Goal: Information Seeking & Learning: Compare options

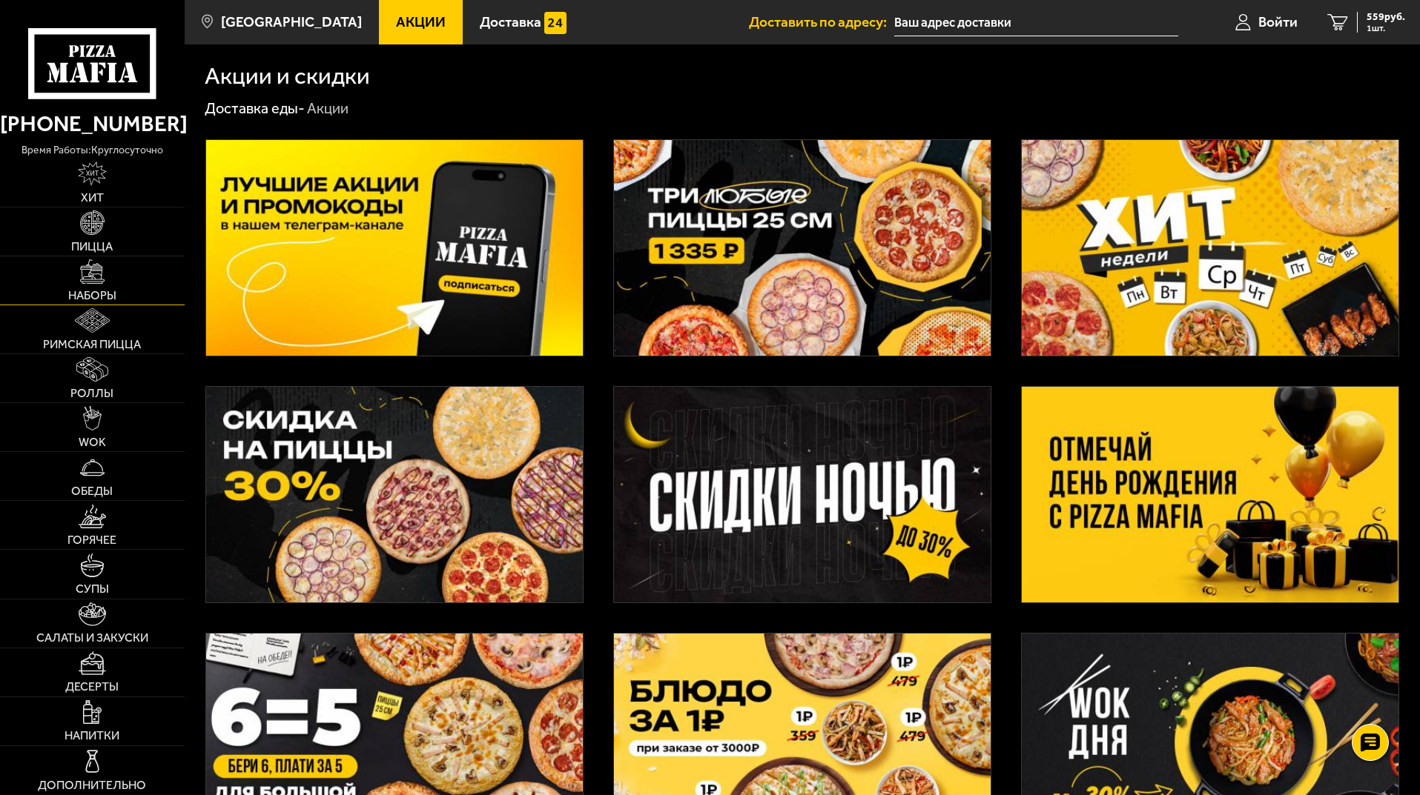
click at [102, 285] on link "Наборы" at bounding box center [92, 280] width 185 height 48
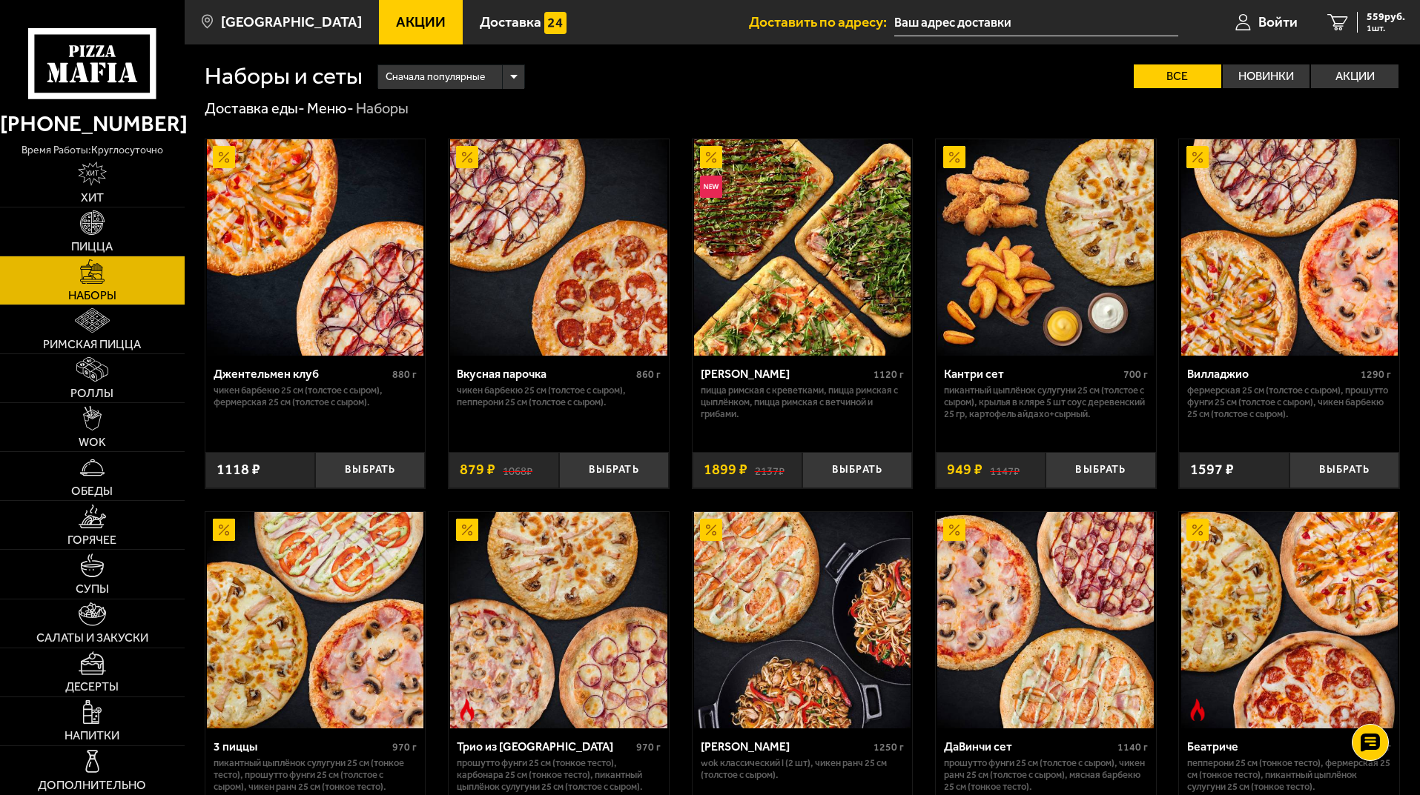
click at [324, 228] on img at bounding box center [315, 247] width 216 height 216
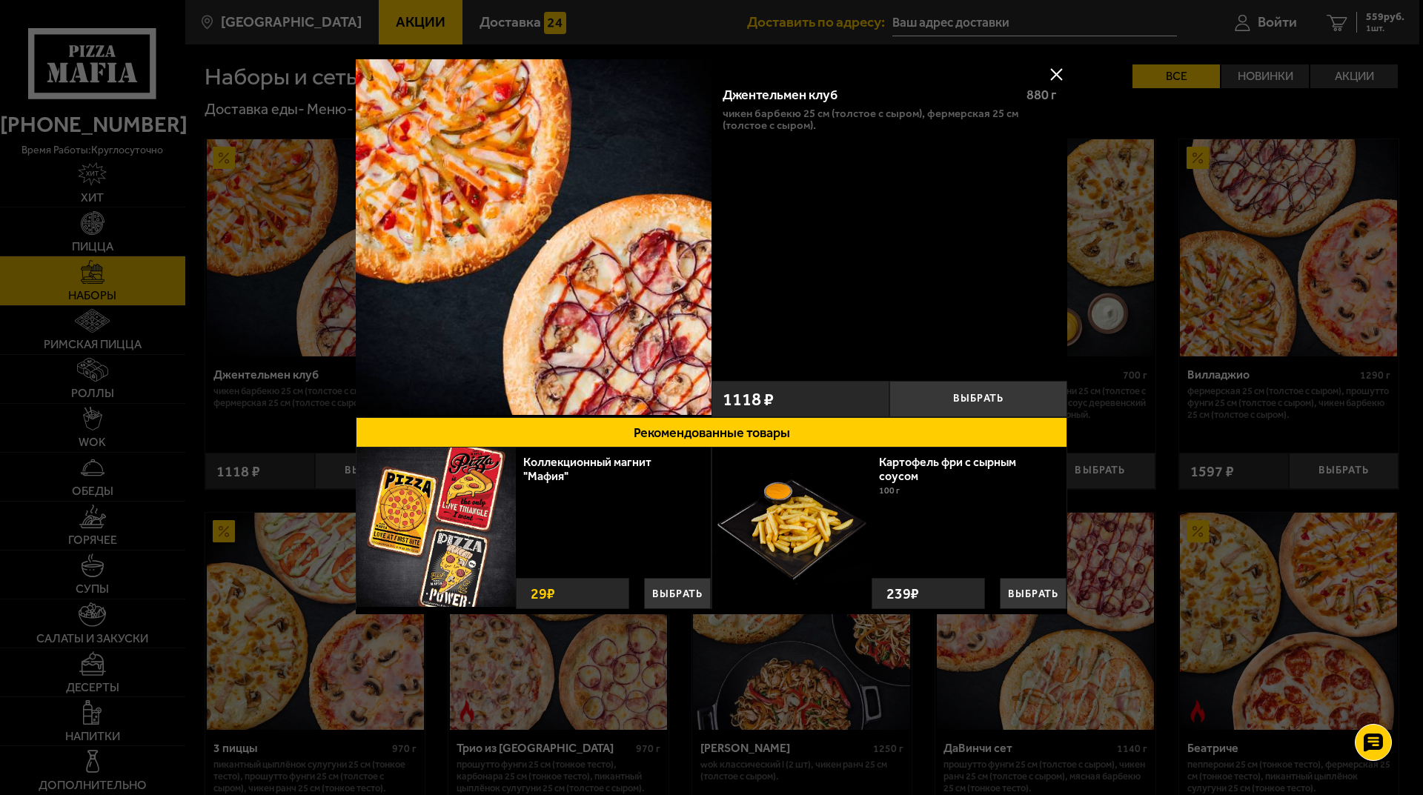
click at [1053, 73] on button at bounding box center [1056, 74] width 22 height 22
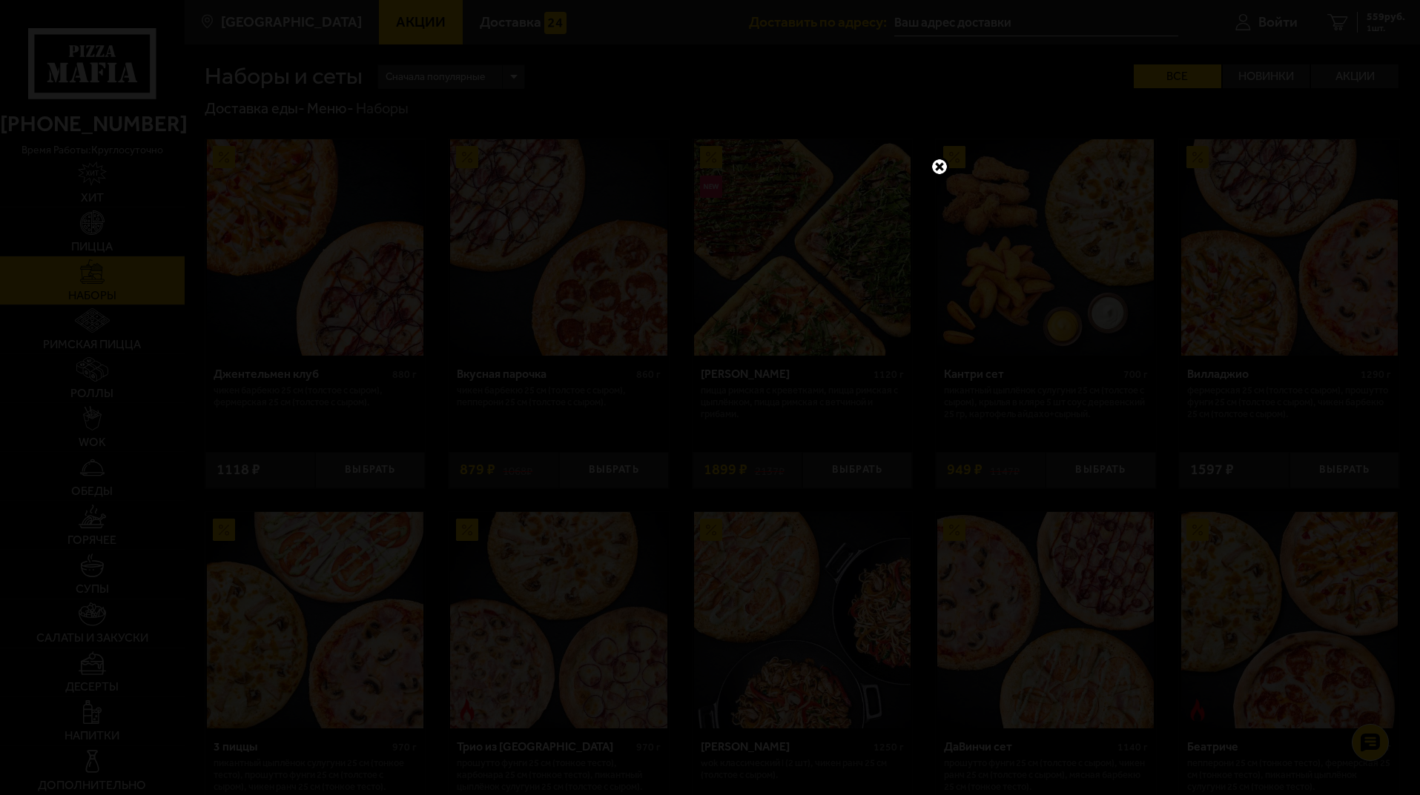
click at [930, 167] on link at bounding box center [939, 166] width 19 height 19
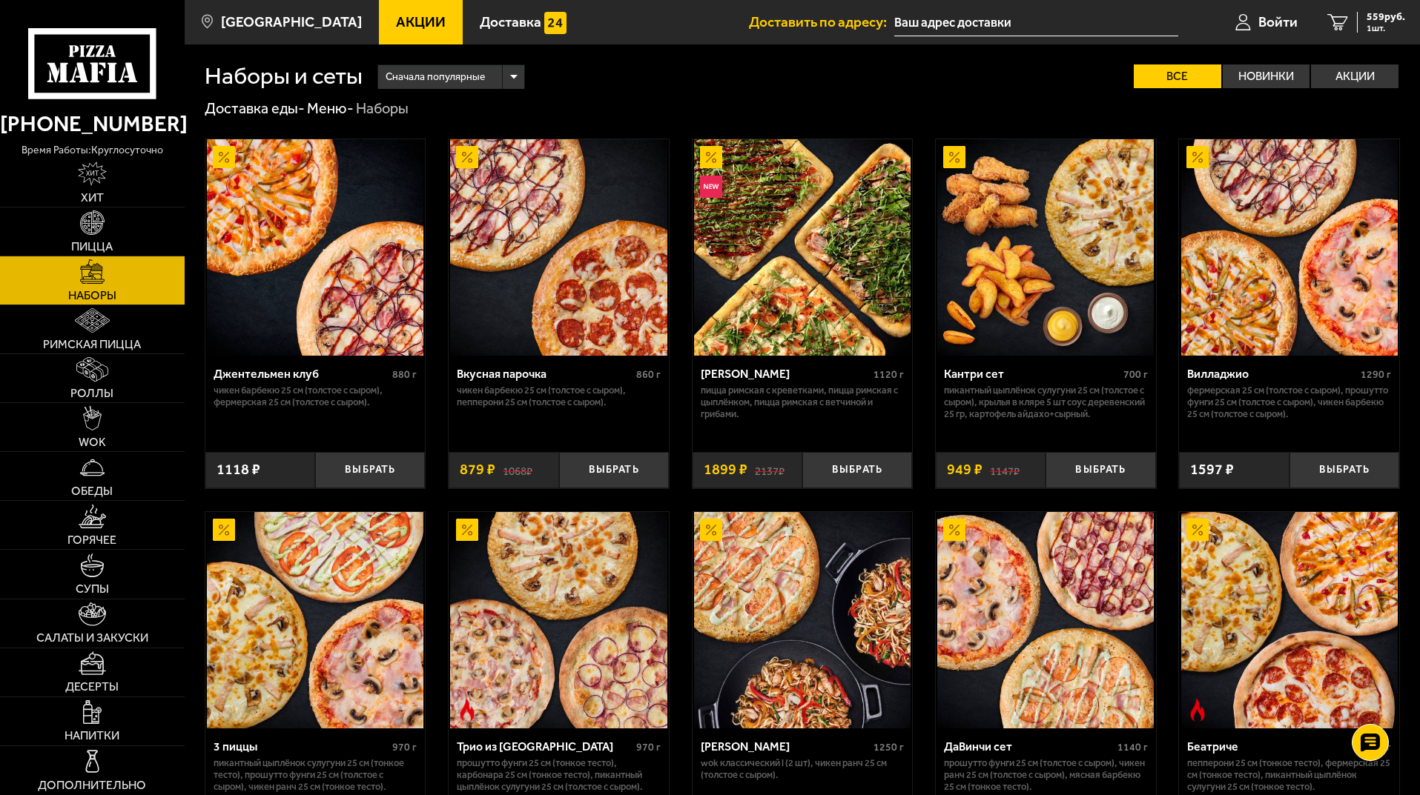
click at [402, 27] on span "Акции" at bounding box center [421, 22] width 50 height 14
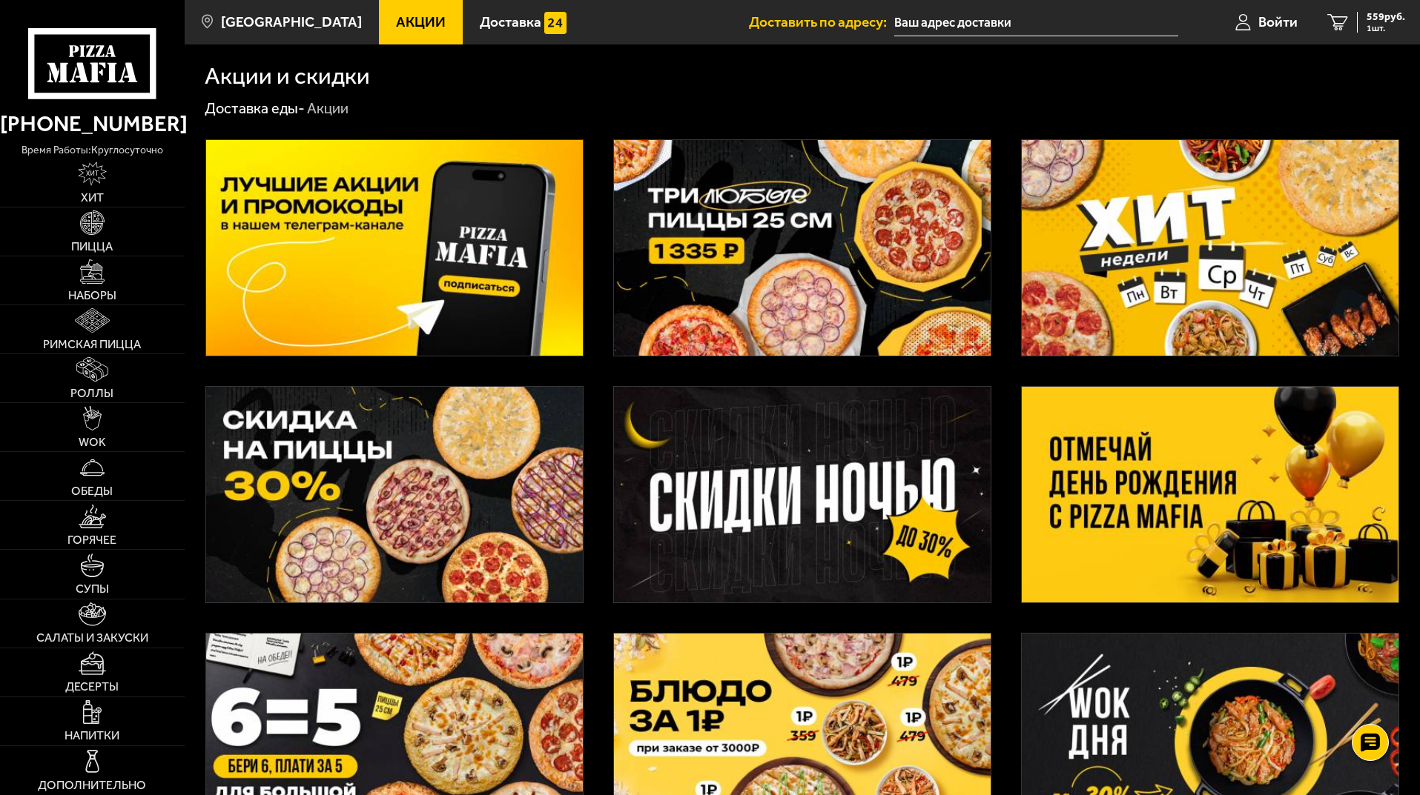
click at [1160, 508] on img at bounding box center [1209, 495] width 377 height 216
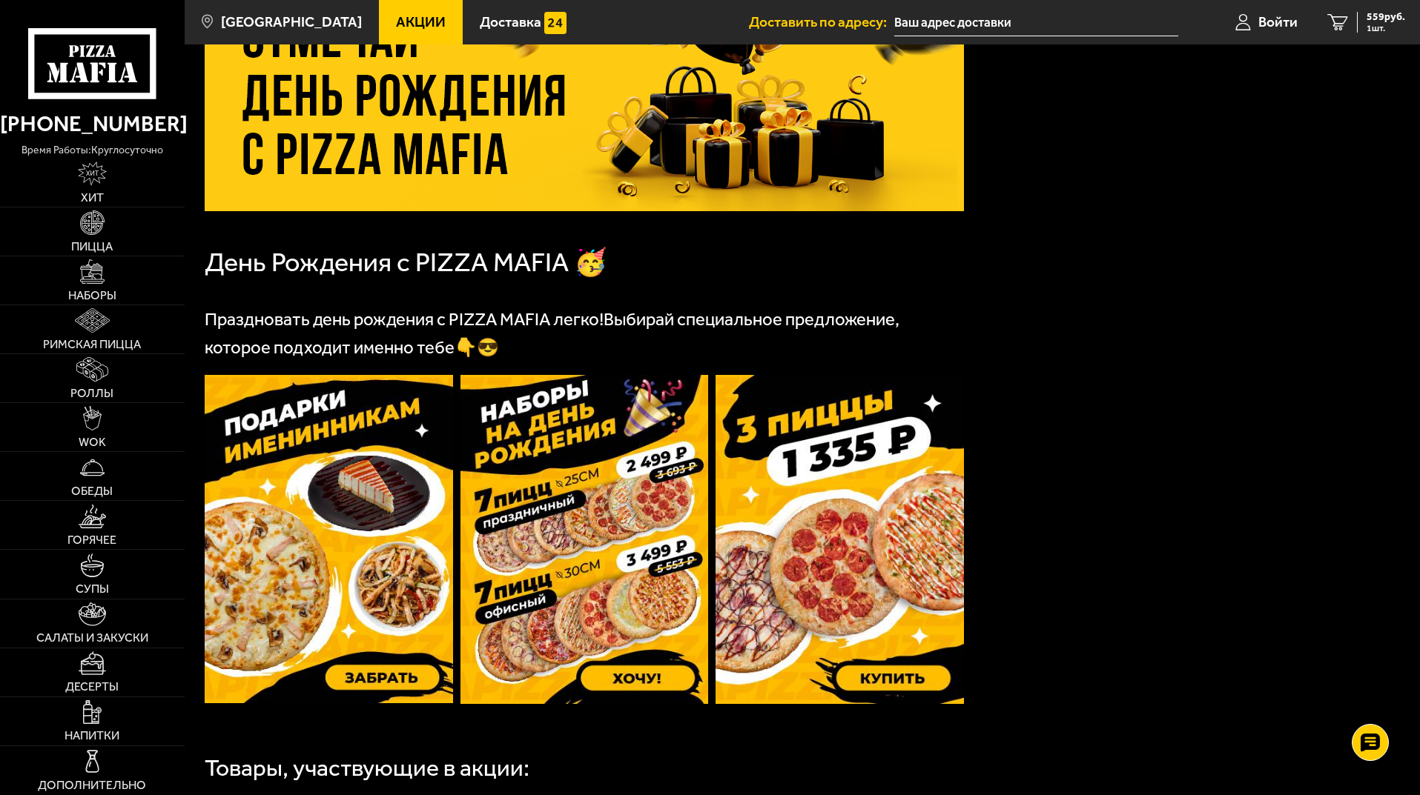
scroll to position [297, 0]
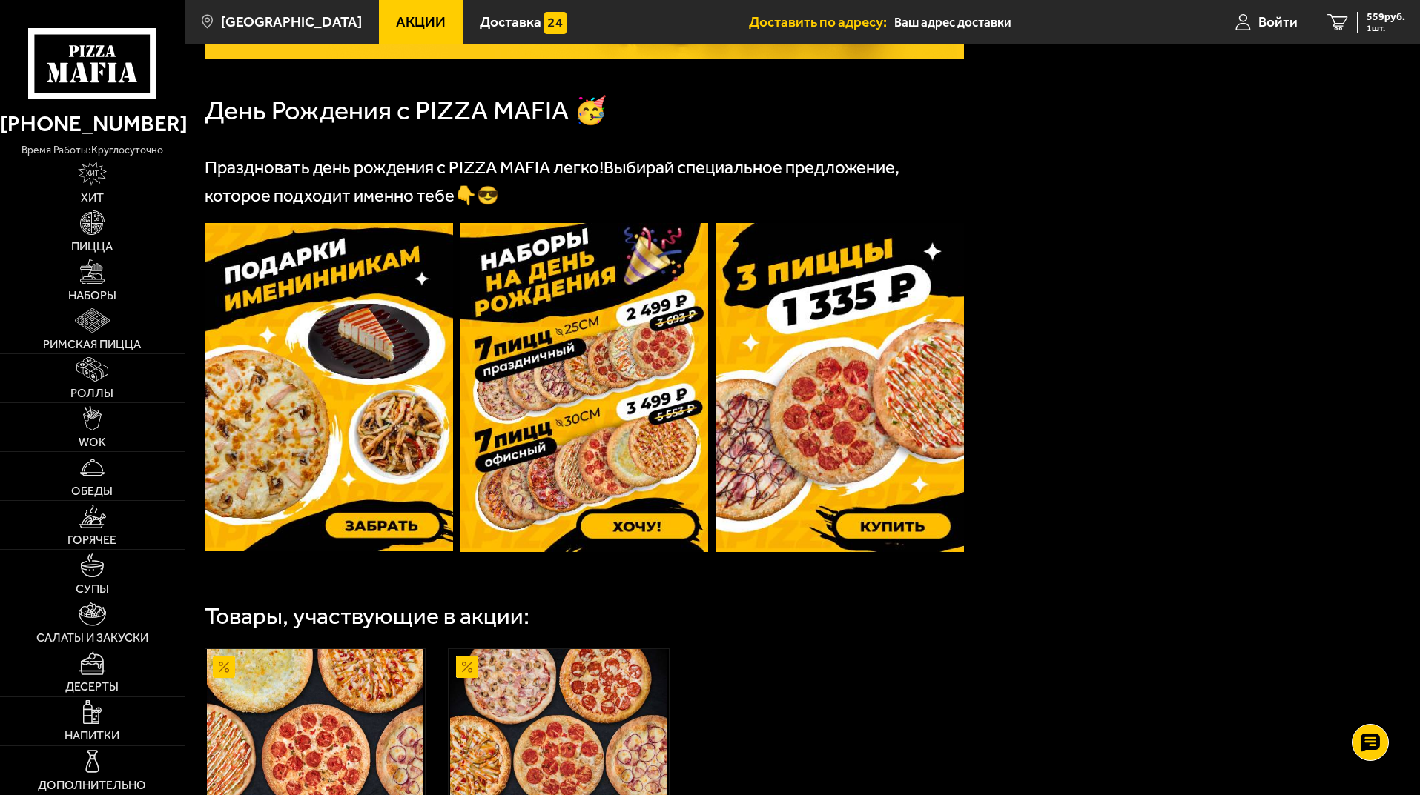
click at [102, 237] on link "Пицца" at bounding box center [92, 232] width 185 height 48
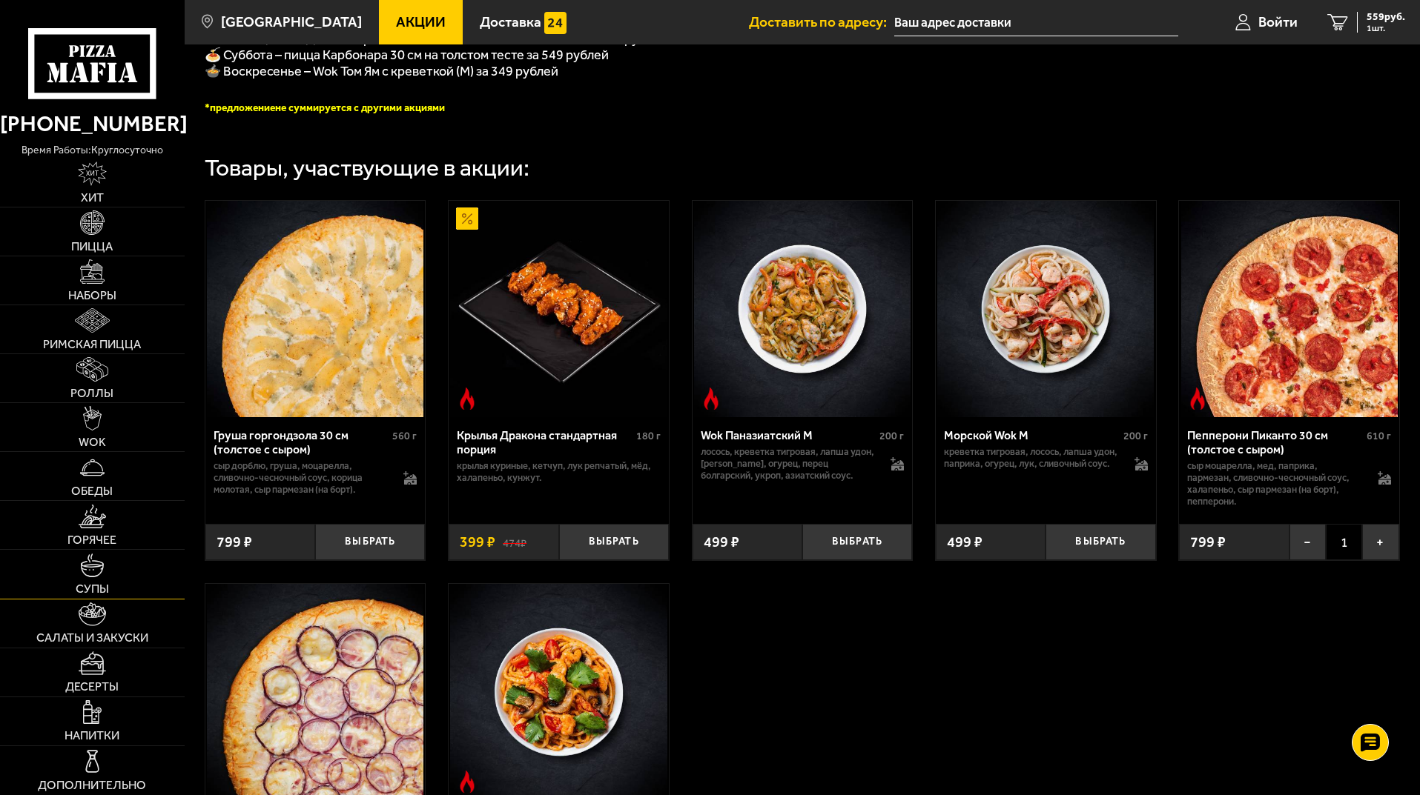
scroll to position [815, 0]
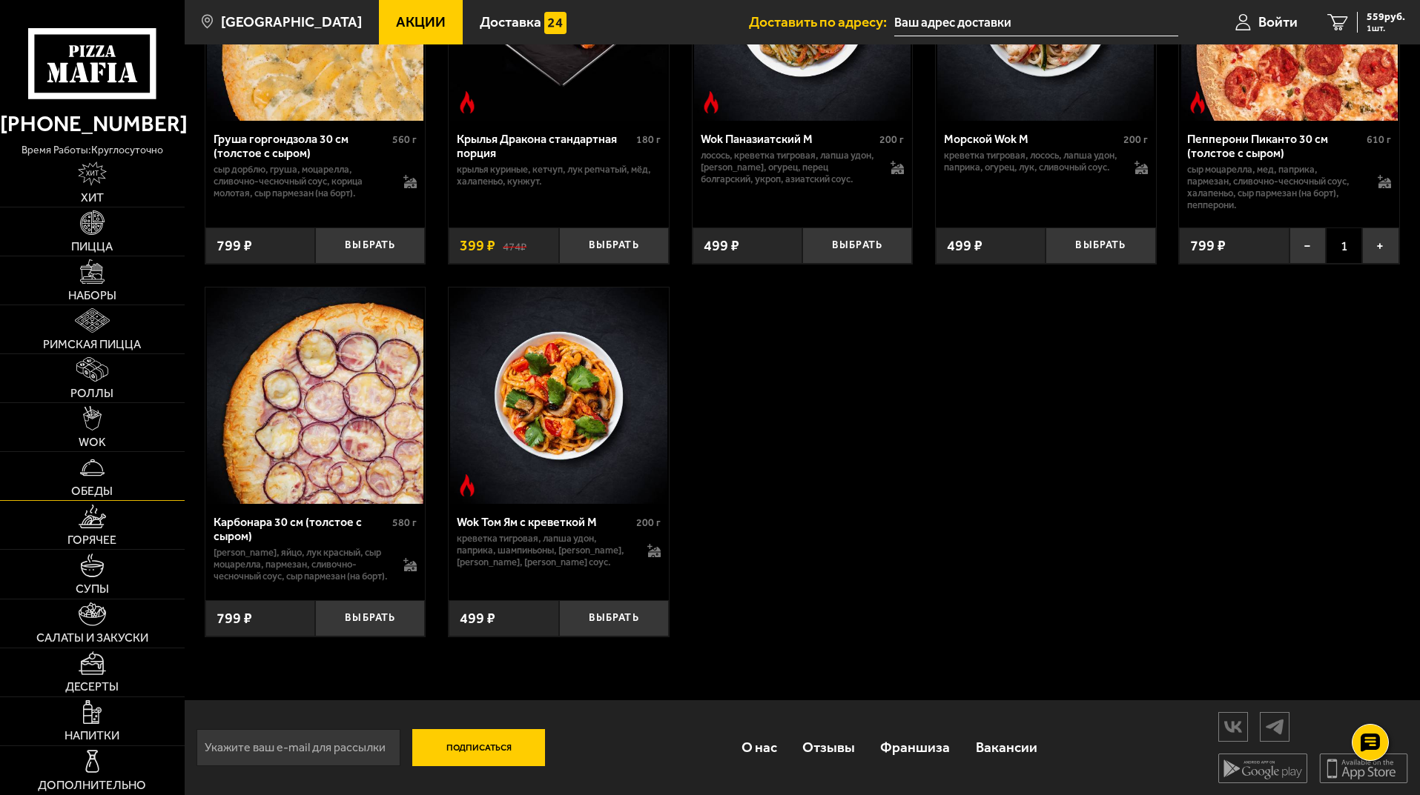
click at [116, 494] on link "Обеды" at bounding box center [92, 476] width 185 height 48
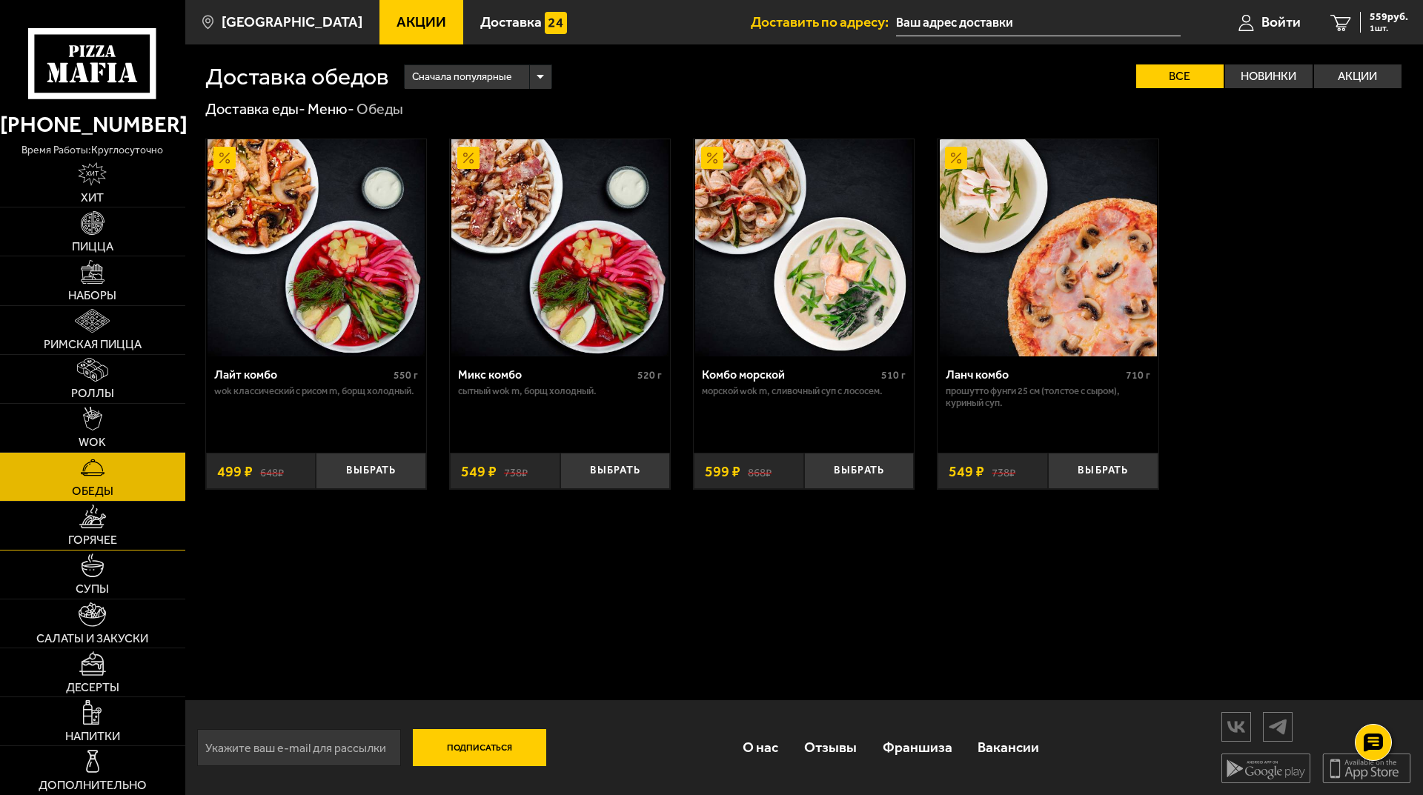
click at [117, 526] on link "Горячее" at bounding box center [92, 526] width 185 height 48
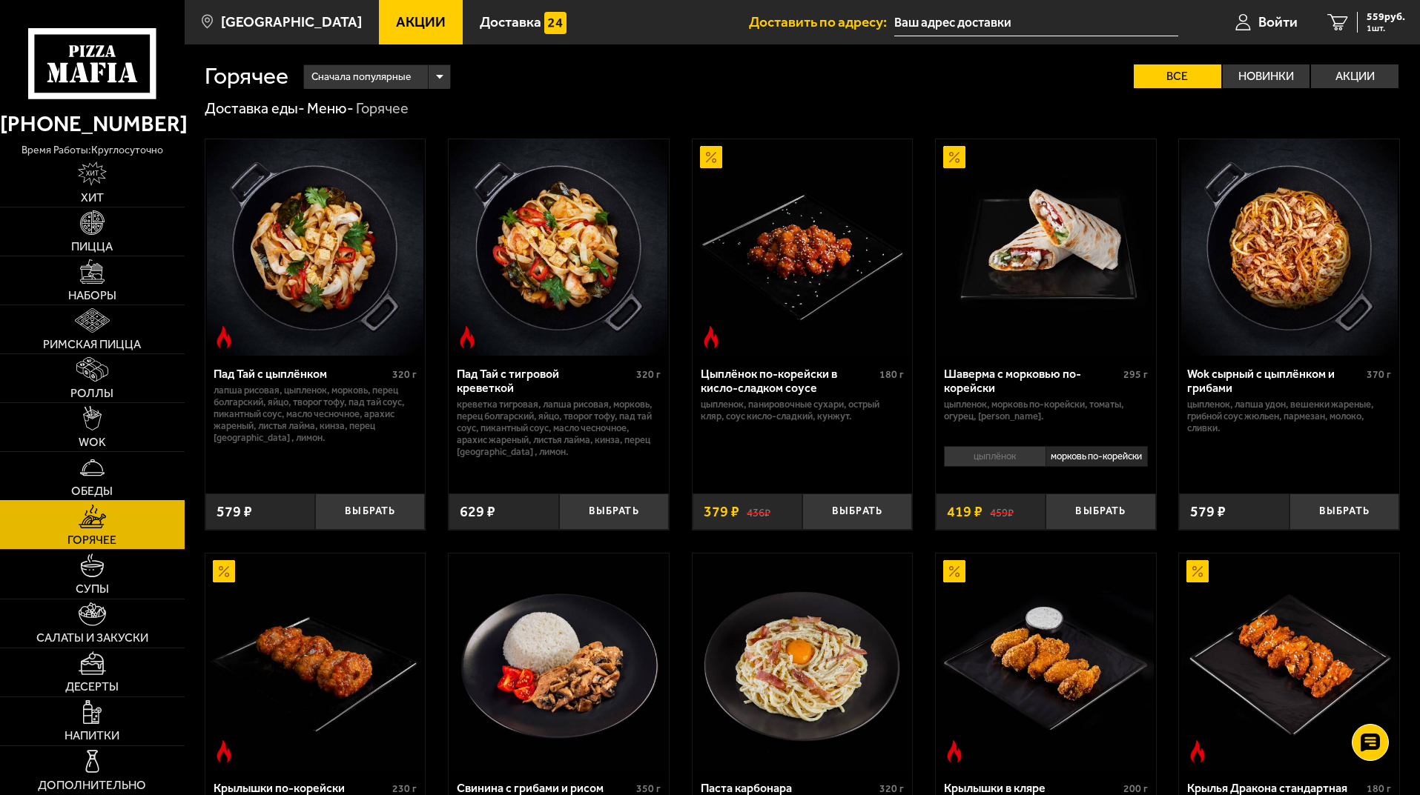
click at [117, 465] on link "Обеды" at bounding box center [92, 476] width 185 height 48
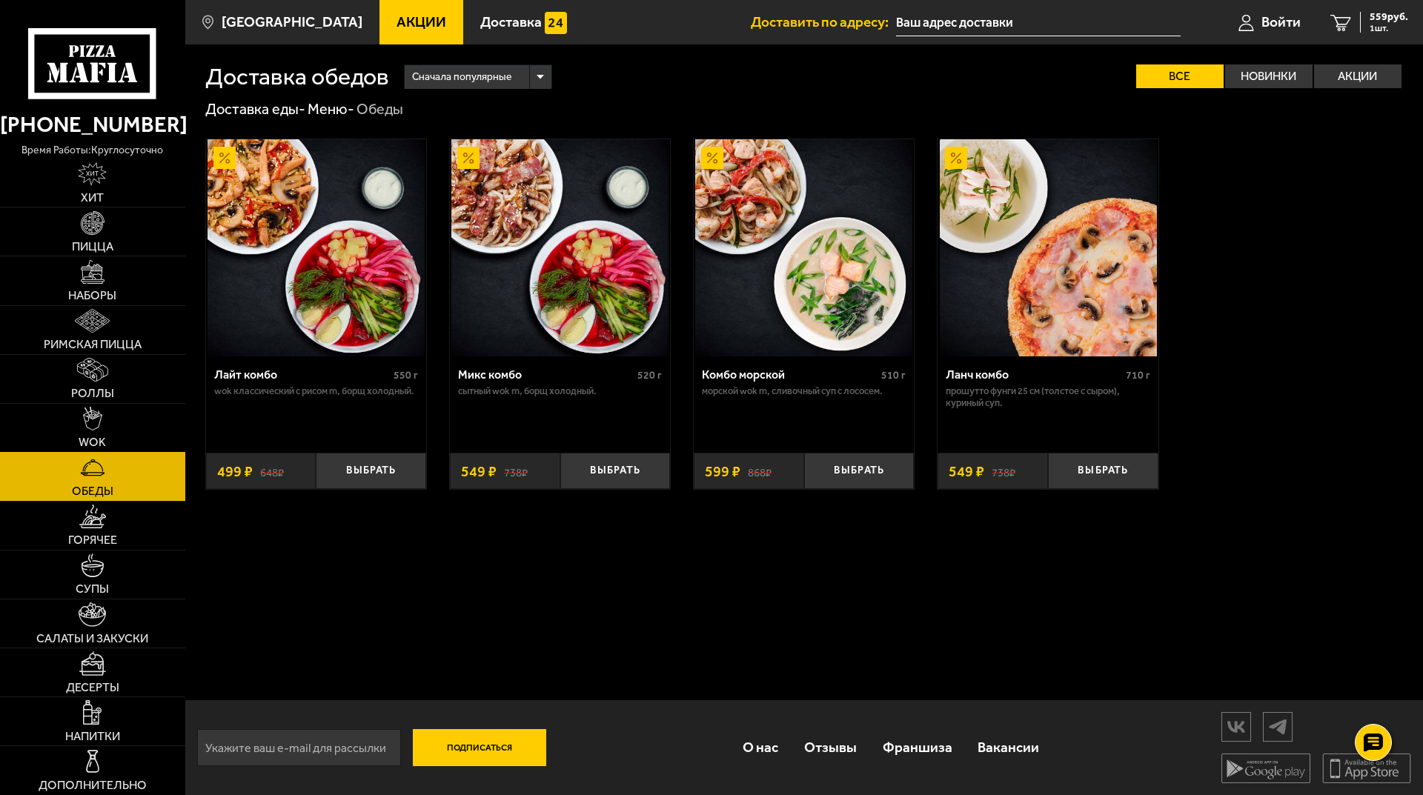
click at [131, 445] on link "WOK" at bounding box center [92, 428] width 185 height 48
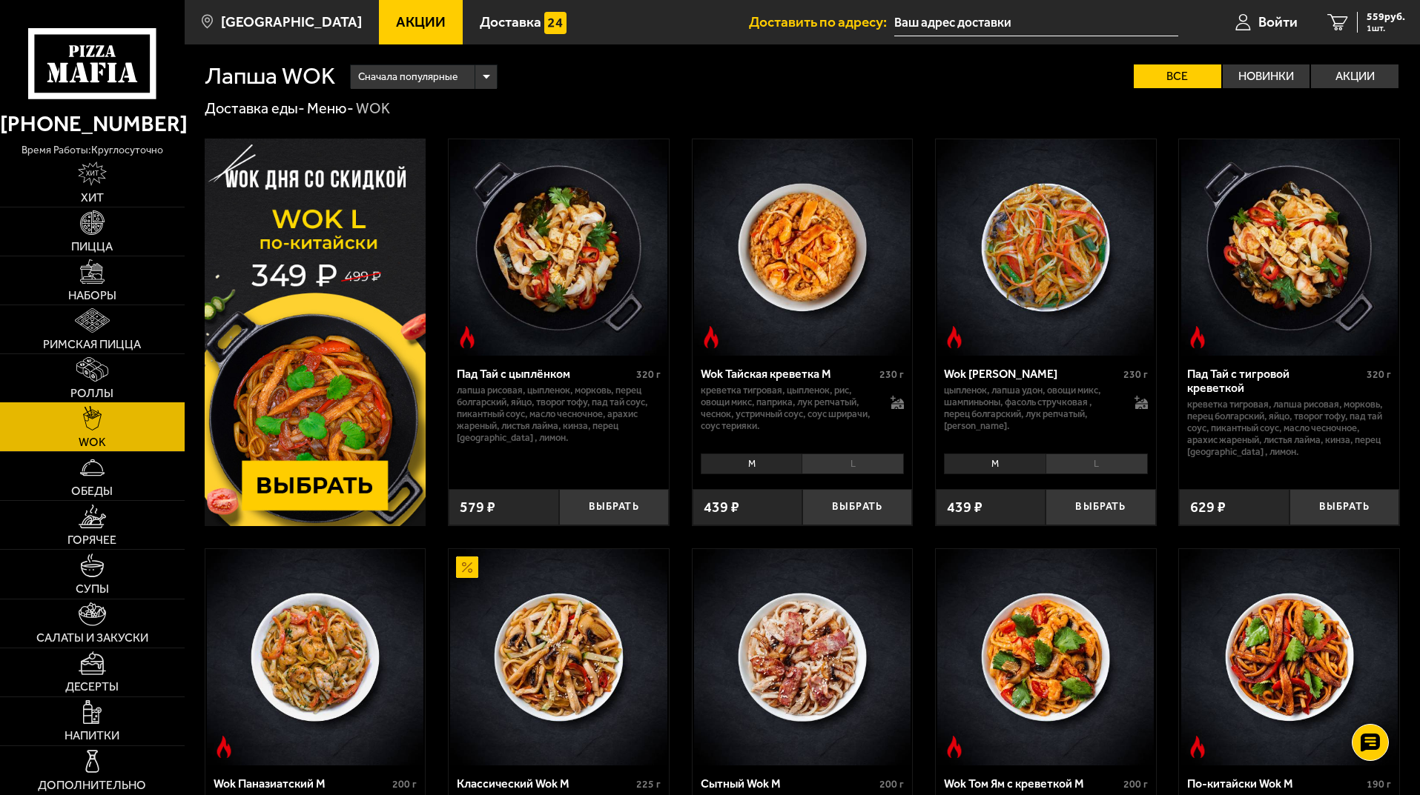
click at [120, 374] on link "Роллы" at bounding box center [92, 378] width 185 height 48
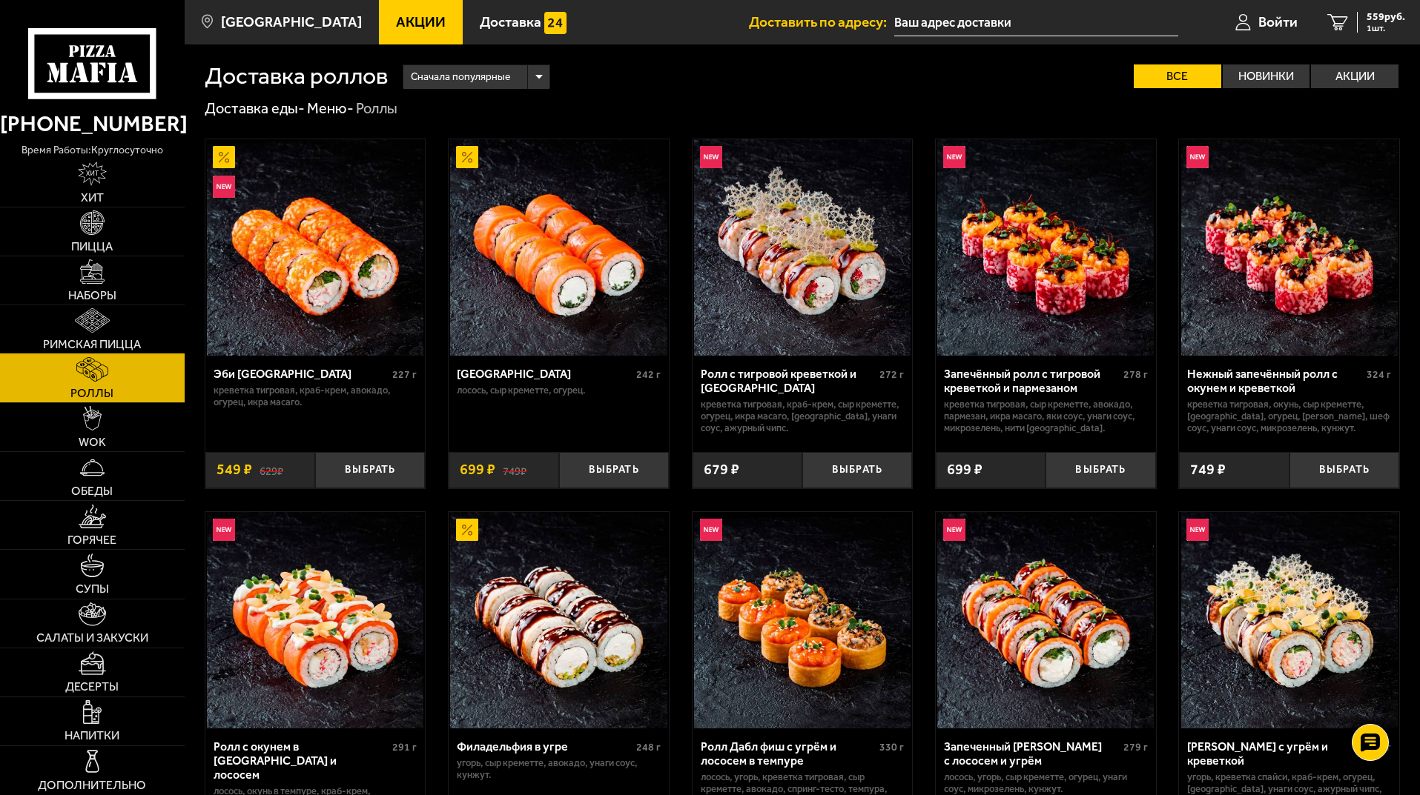
click at [132, 328] on link "Римская пицца" at bounding box center [92, 329] width 185 height 48
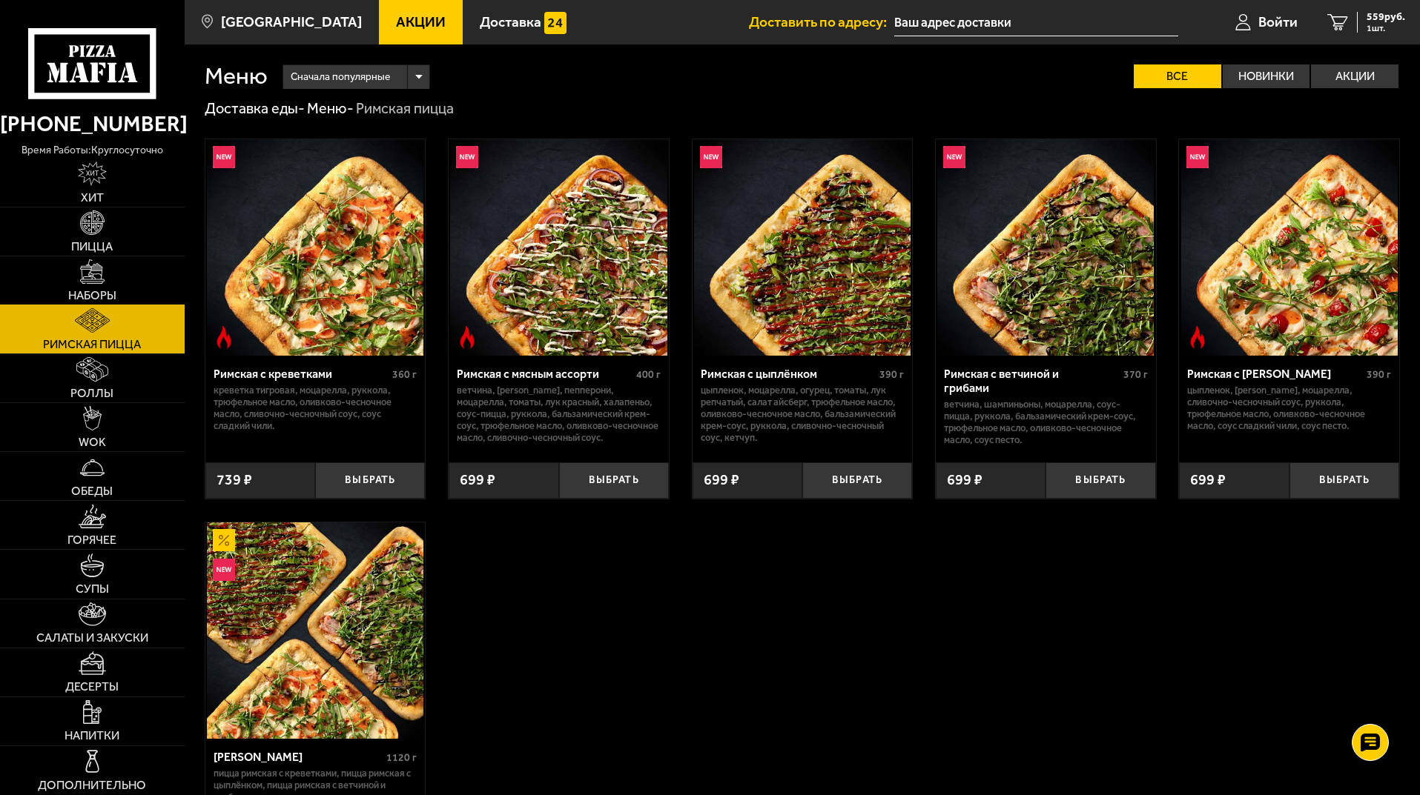
click at [126, 294] on link "Наборы" at bounding box center [92, 280] width 185 height 48
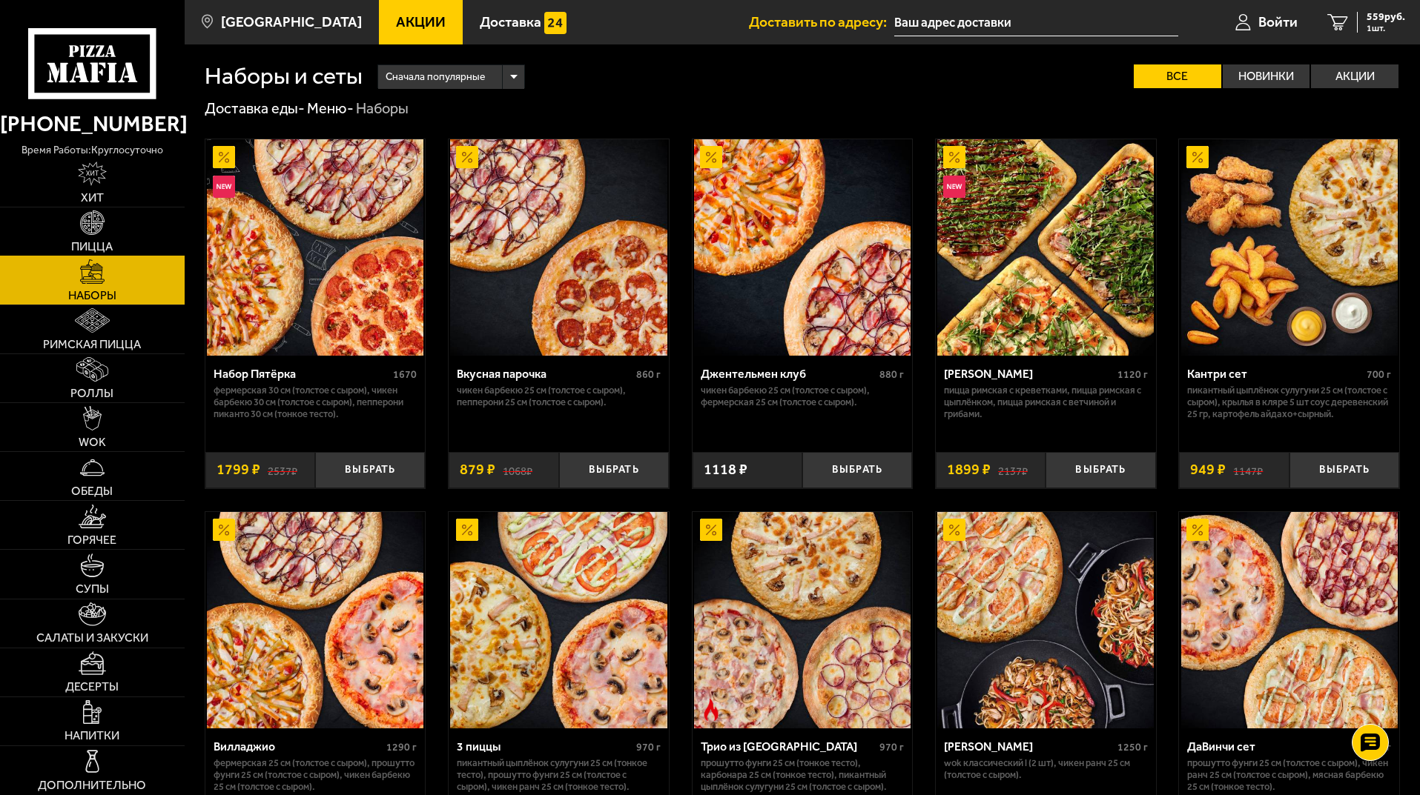
click at [117, 222] on link "Пицца" at bounding box center [92, 232] width 185 height 48
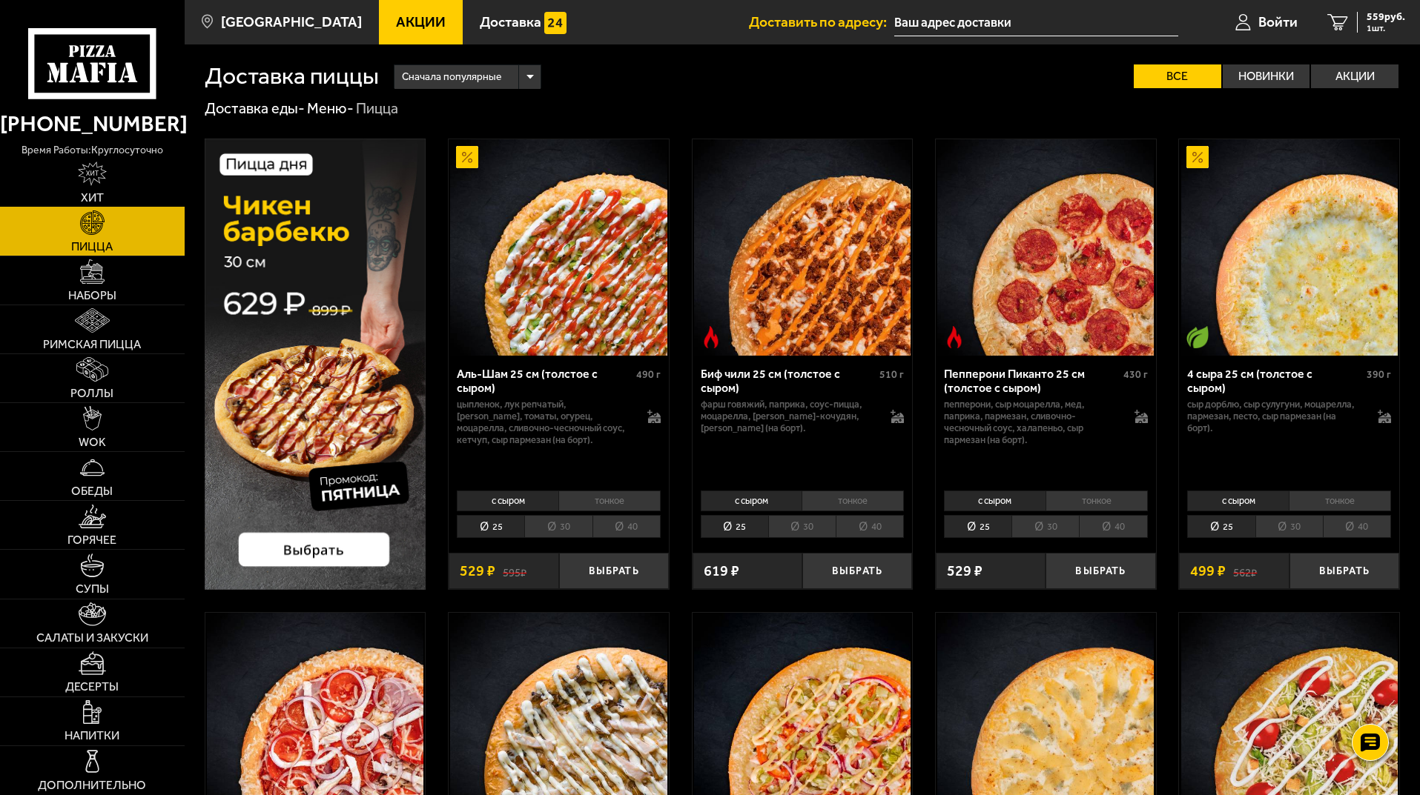
click at [117, 176] on link "Хит" at bounding box center [92, 183] width 185 height 48
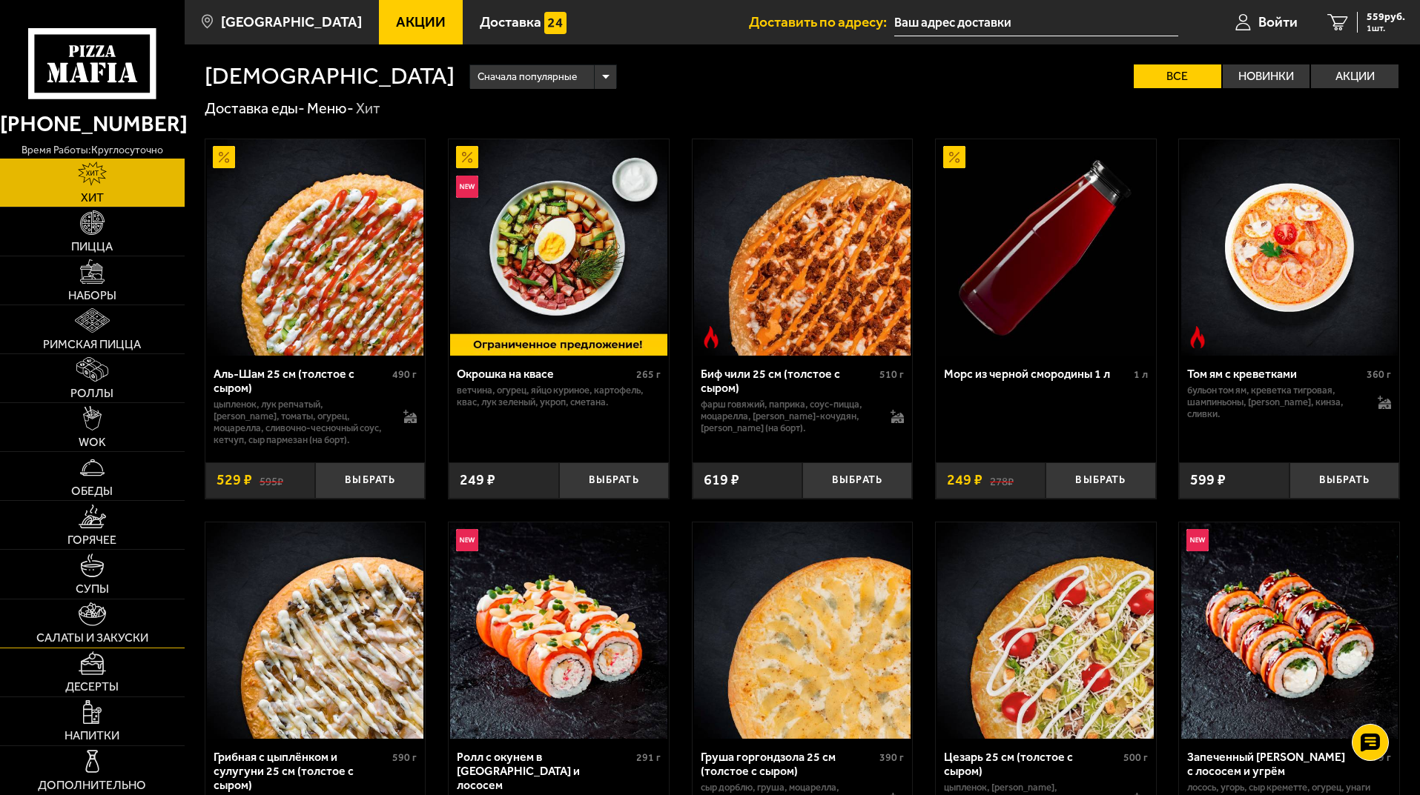
click at [102, 629] on link "Салаты и закуски" at bounding box center [92, 624] width 185 height 48
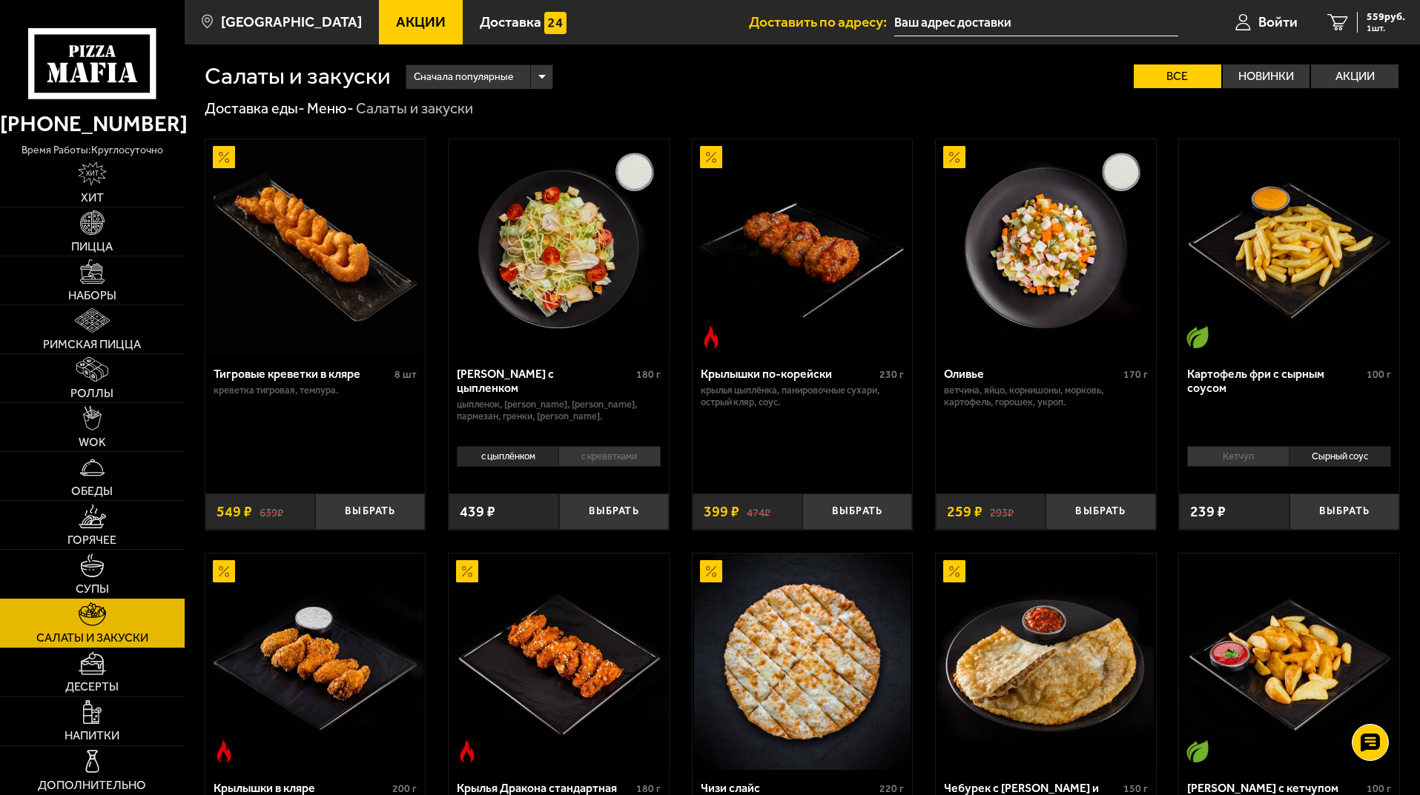
click at [116, 575] on link "Супы" at bounding box center [92, 574] width 185 height 48
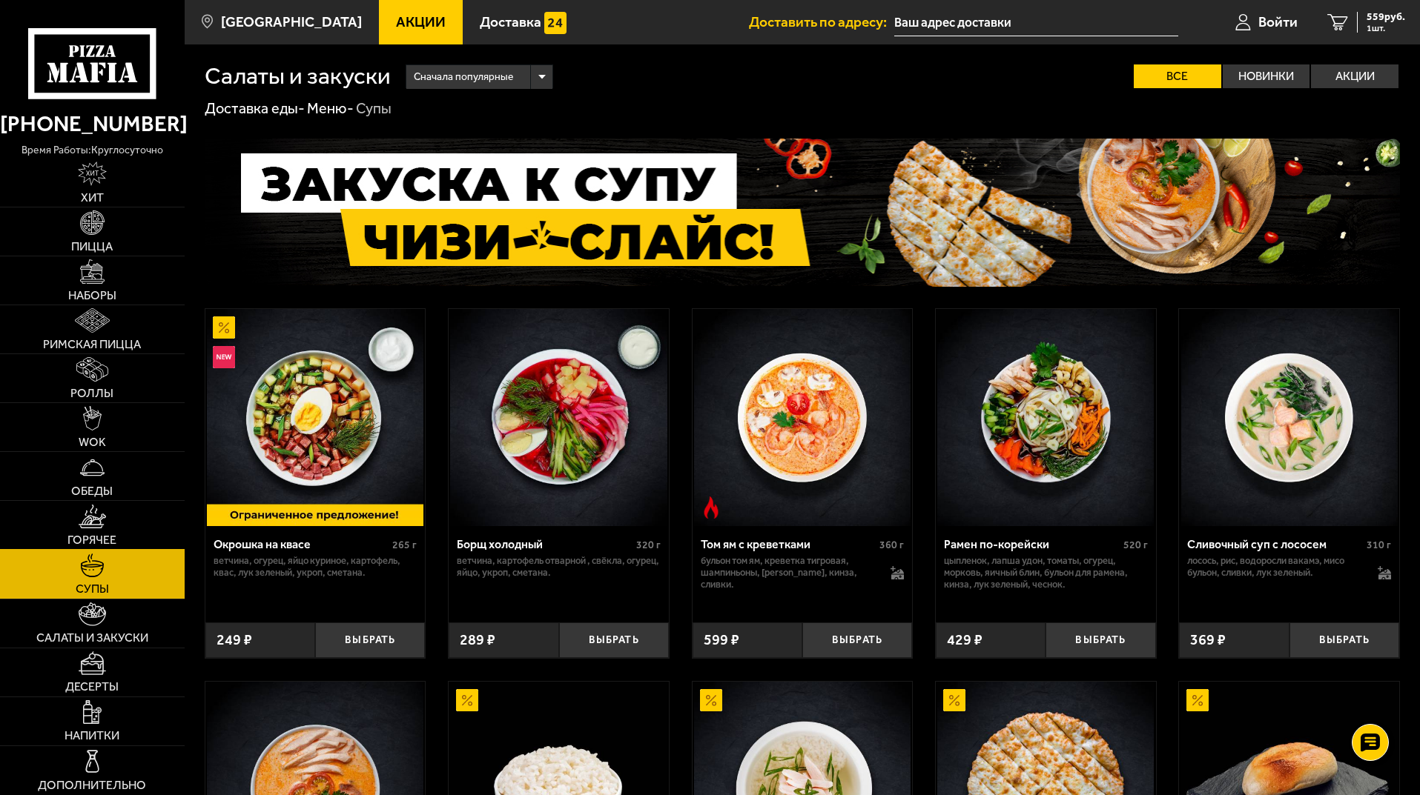
click at [122, 528] on link "Горячее" at bounding box center [92, 525] width 185 height 48
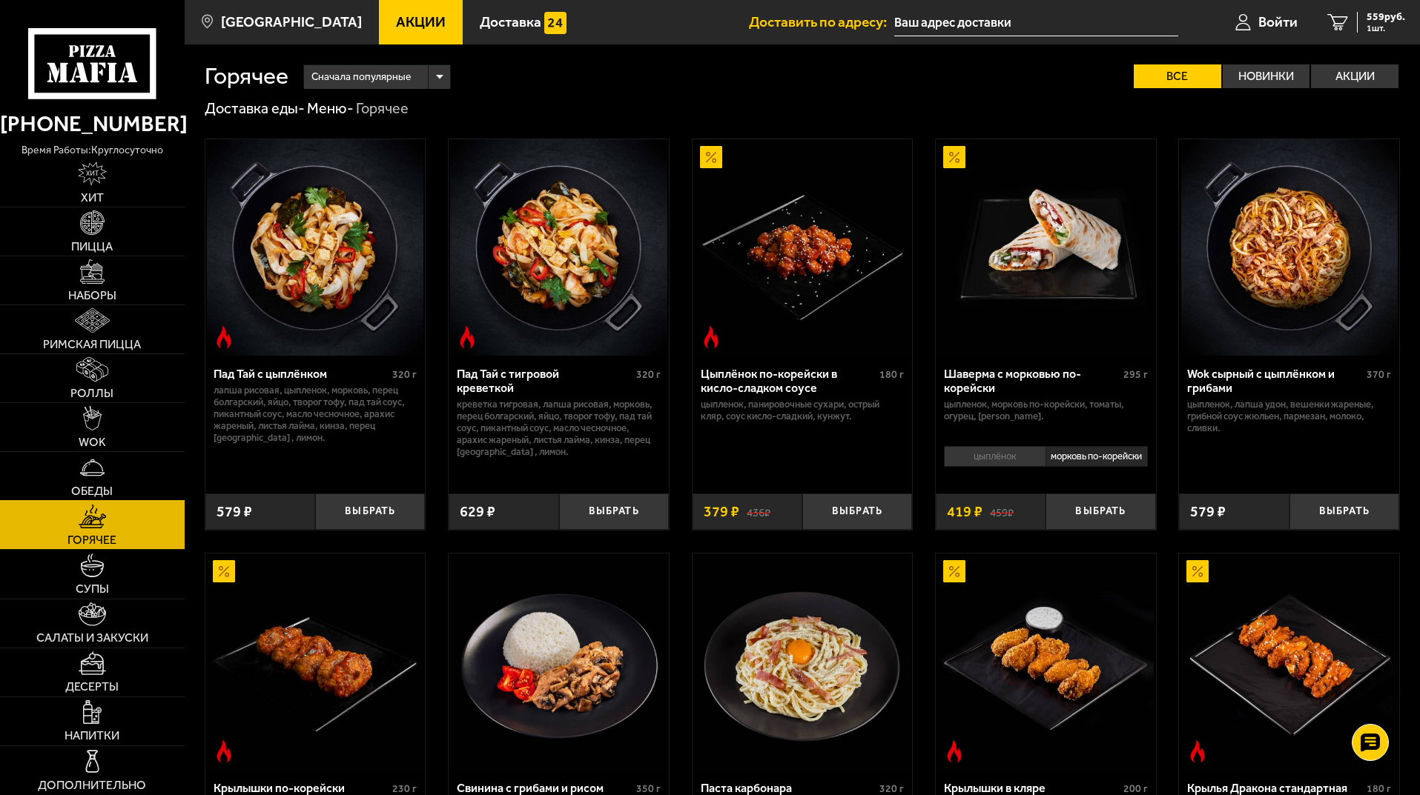
click at [125, 485] on link "Обеды" at bounding box center [92, 476] width 185 height 48
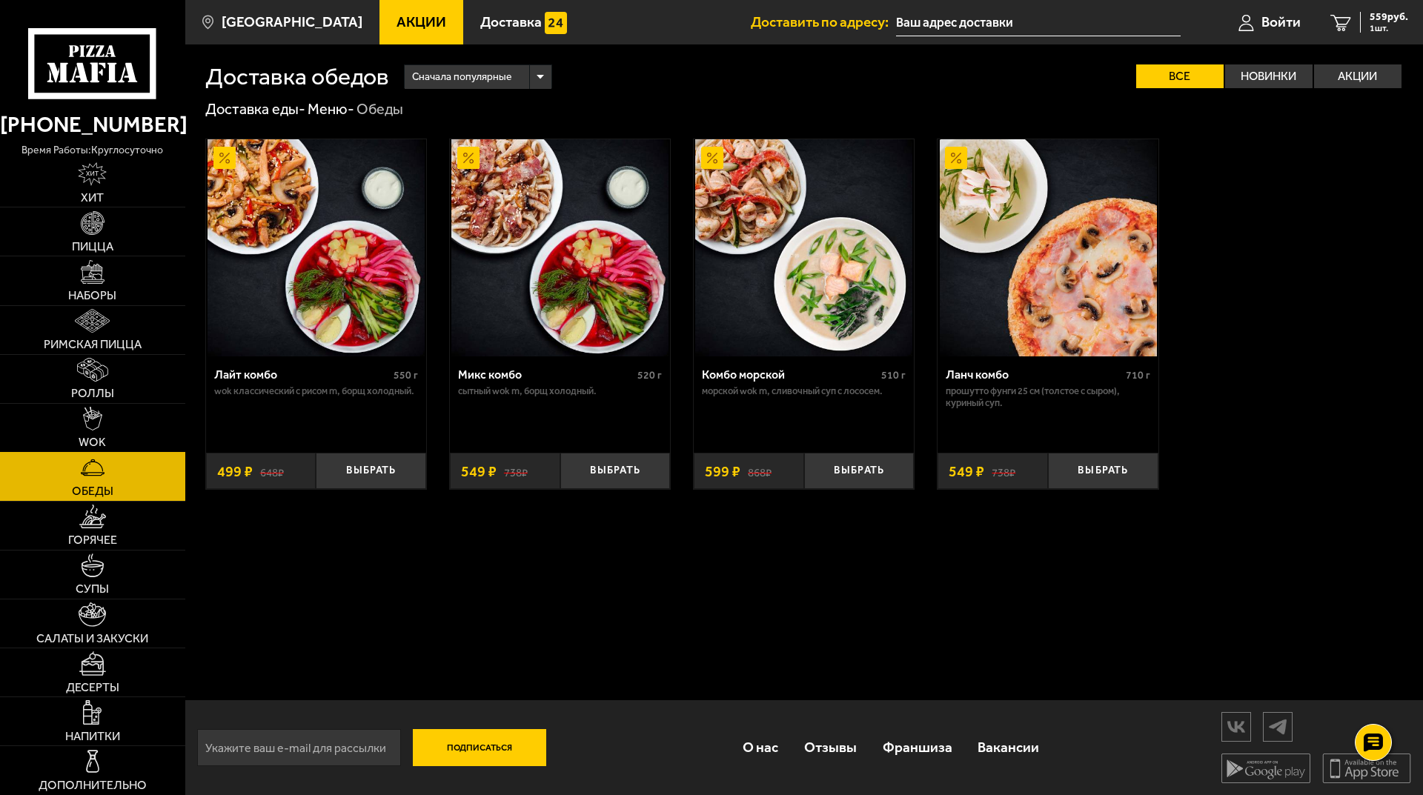
click at [126, 435] on link "WOK" at bounding box center [92, 428] width 185 height 48
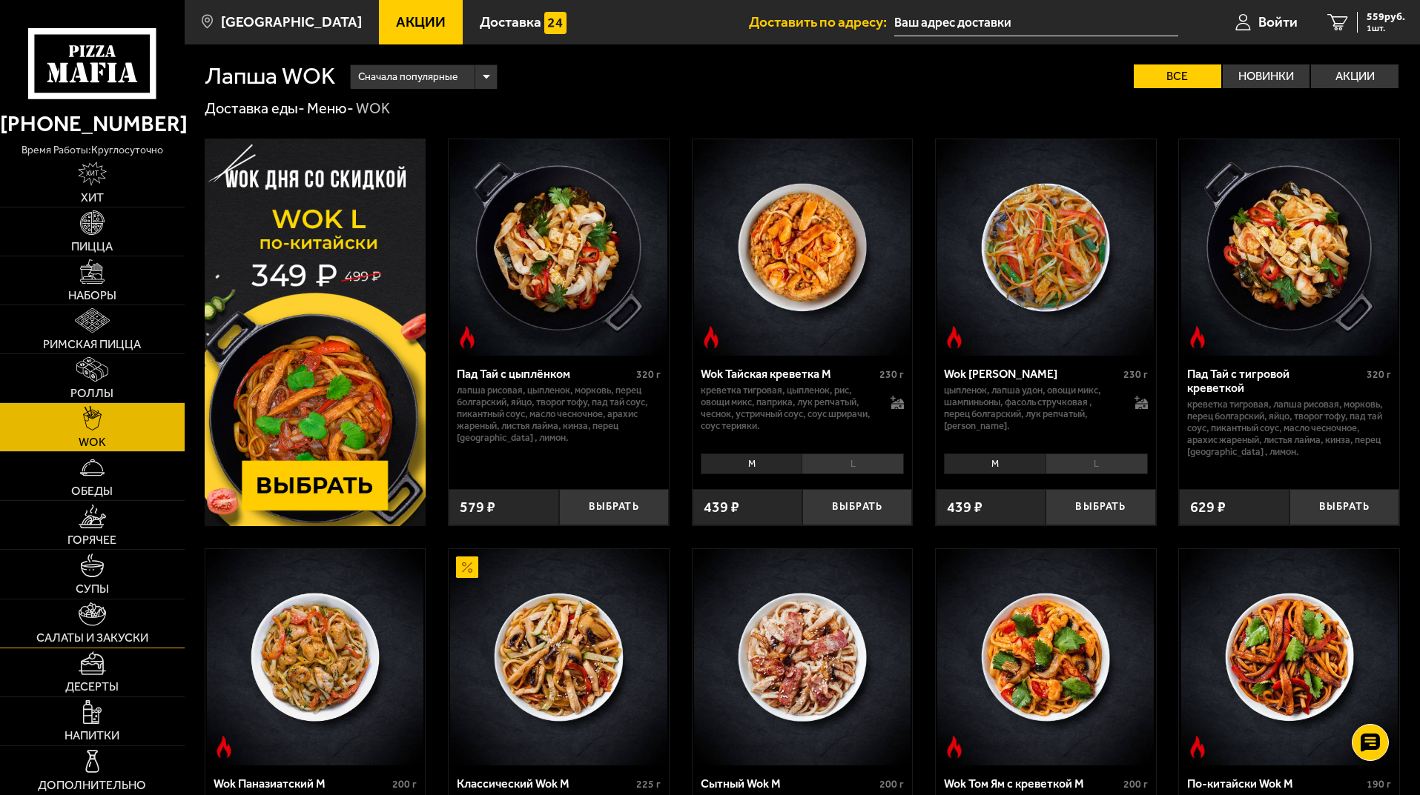
click at [99, 610] on img at bounding box center [92, 615] width 27 height 24
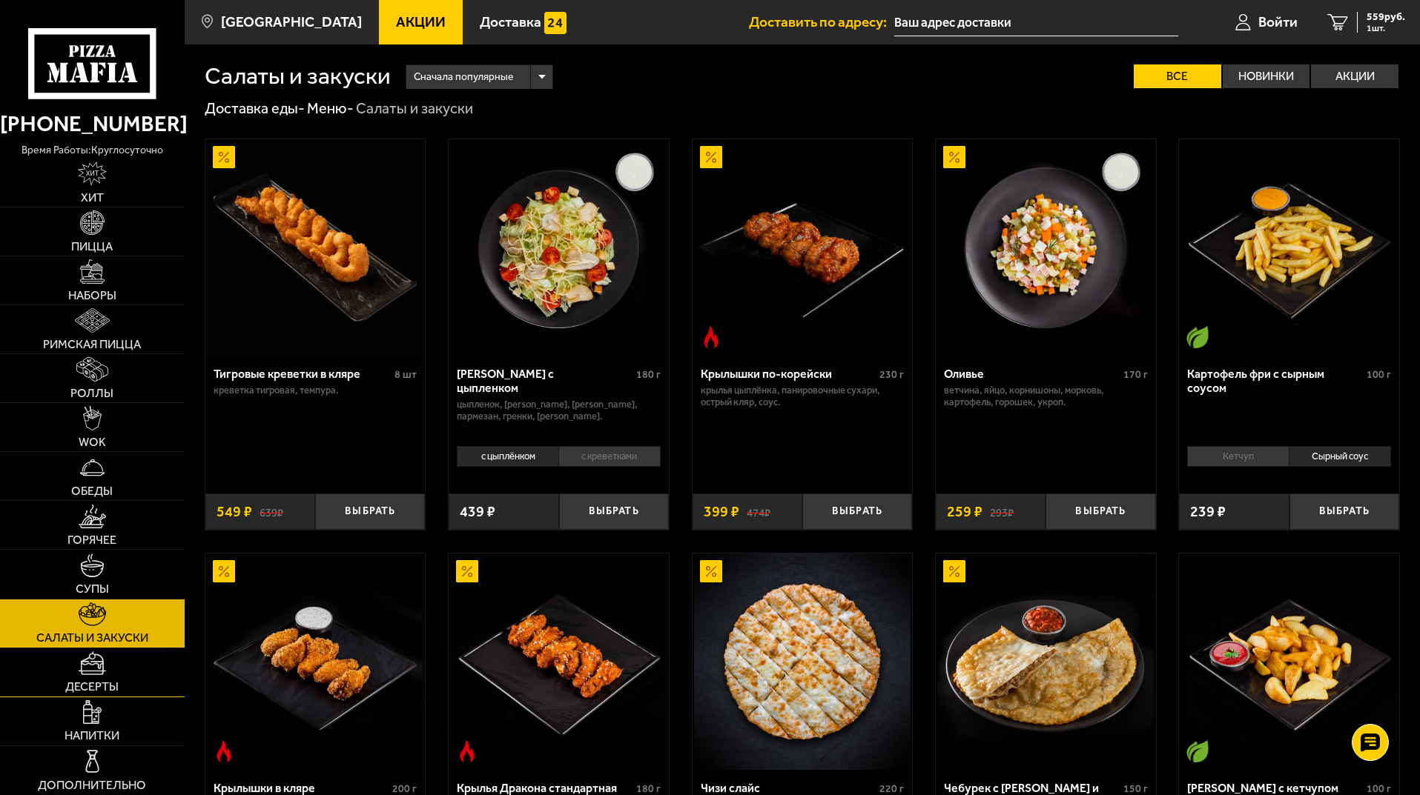
click at [114, 665] on link "Десерты" at bounding box center [92, 673] width 185 height 48
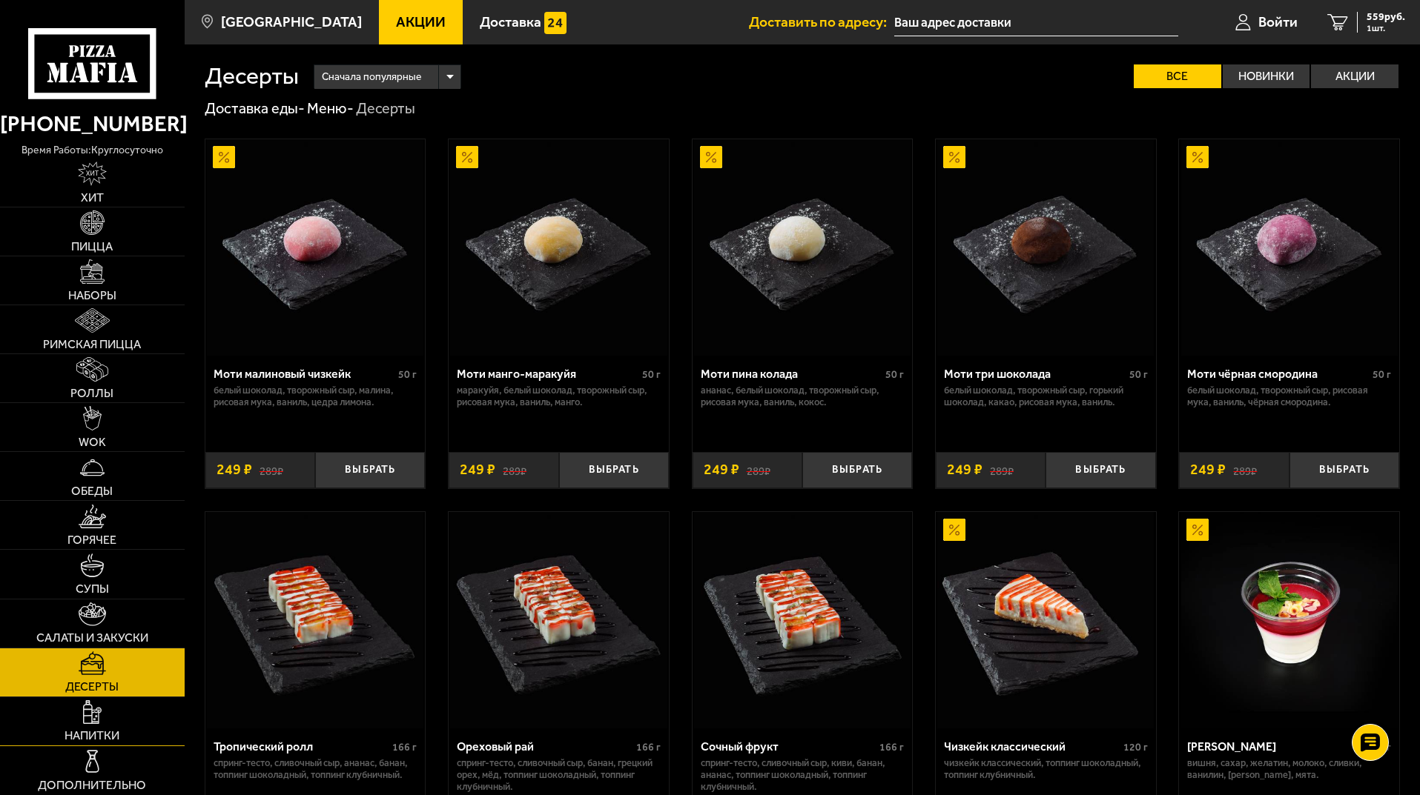
click at [114, 713] on link "Напитки" at bounding box center [92, 722] width 185 height 48
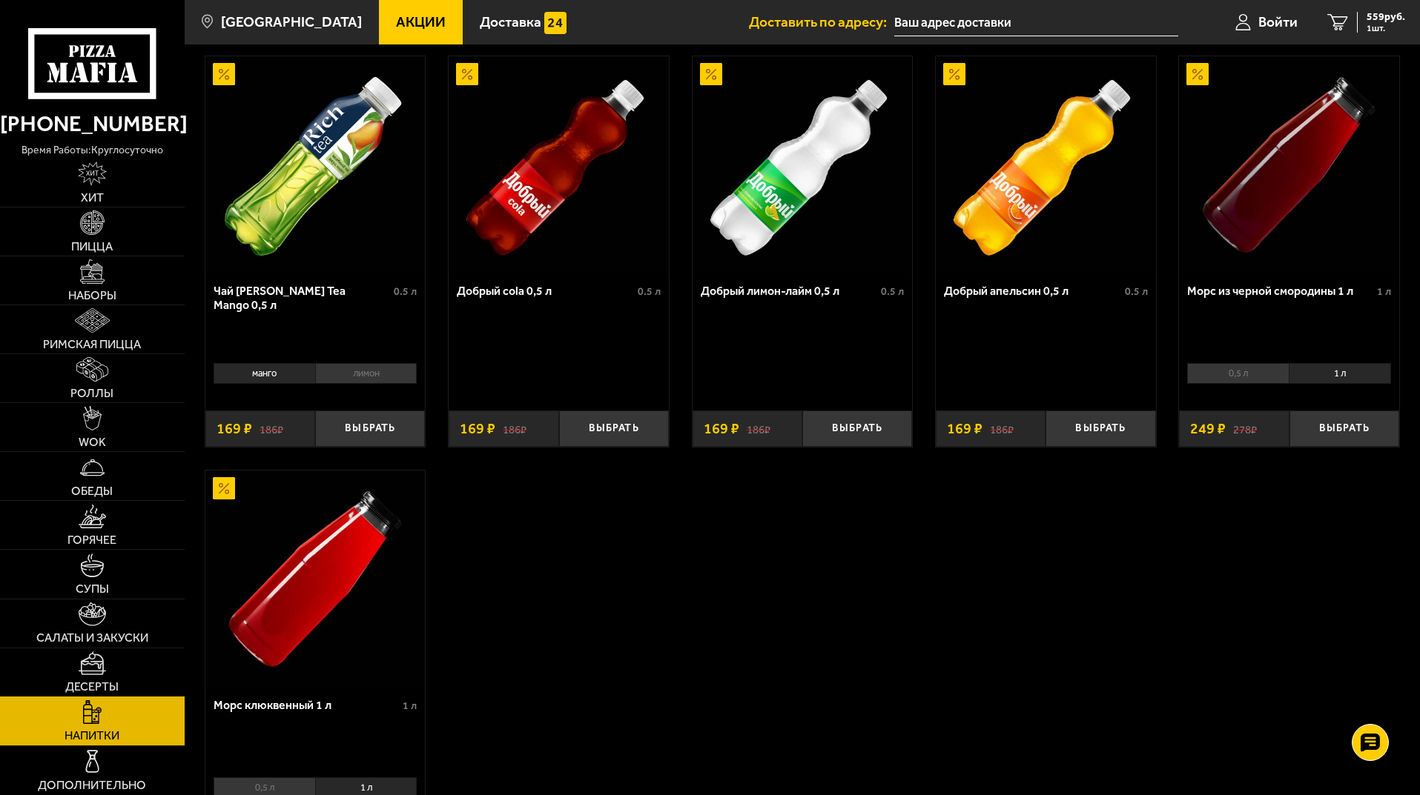
scroll to position [222, 0]
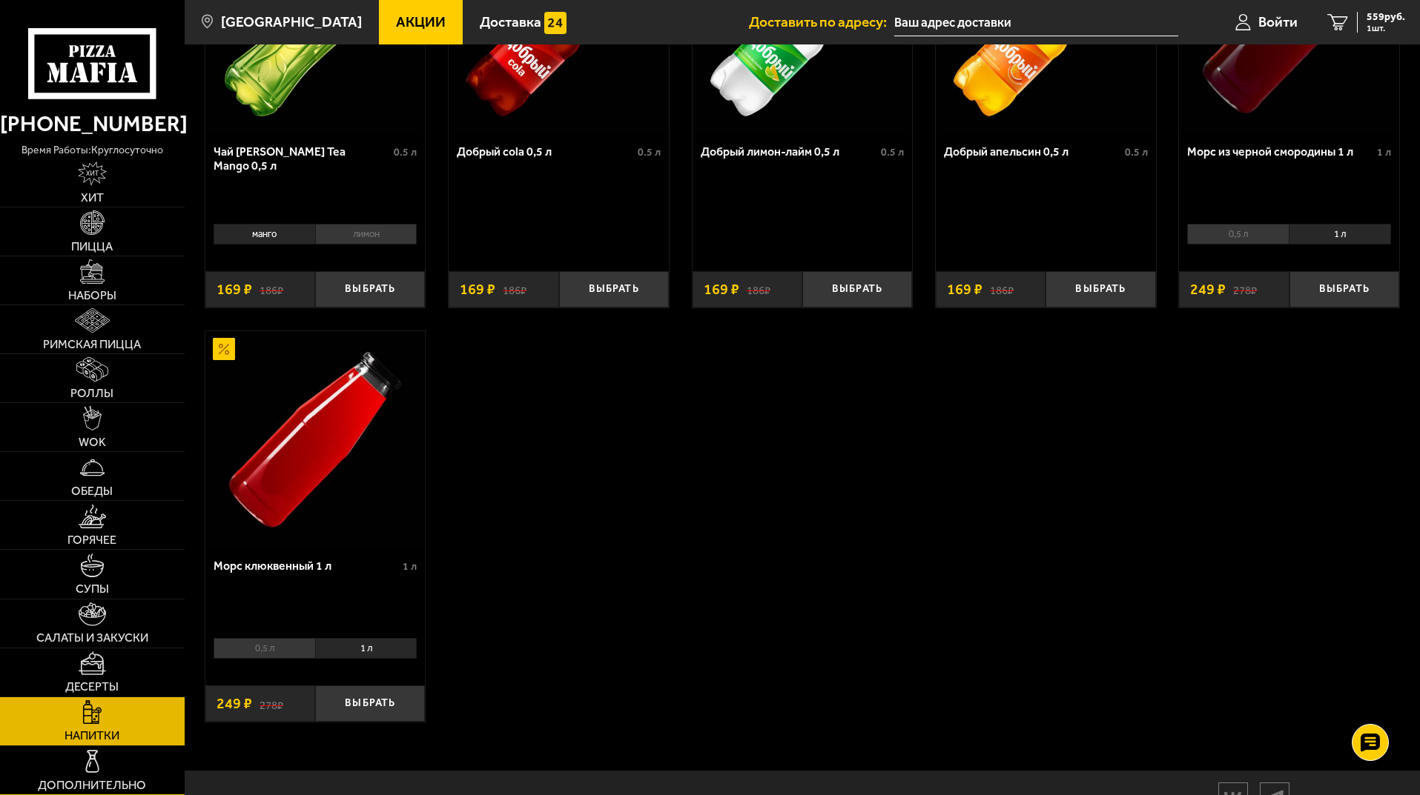
click at [102, 755] on img at bounding box center [92, 761] width 24 height 24
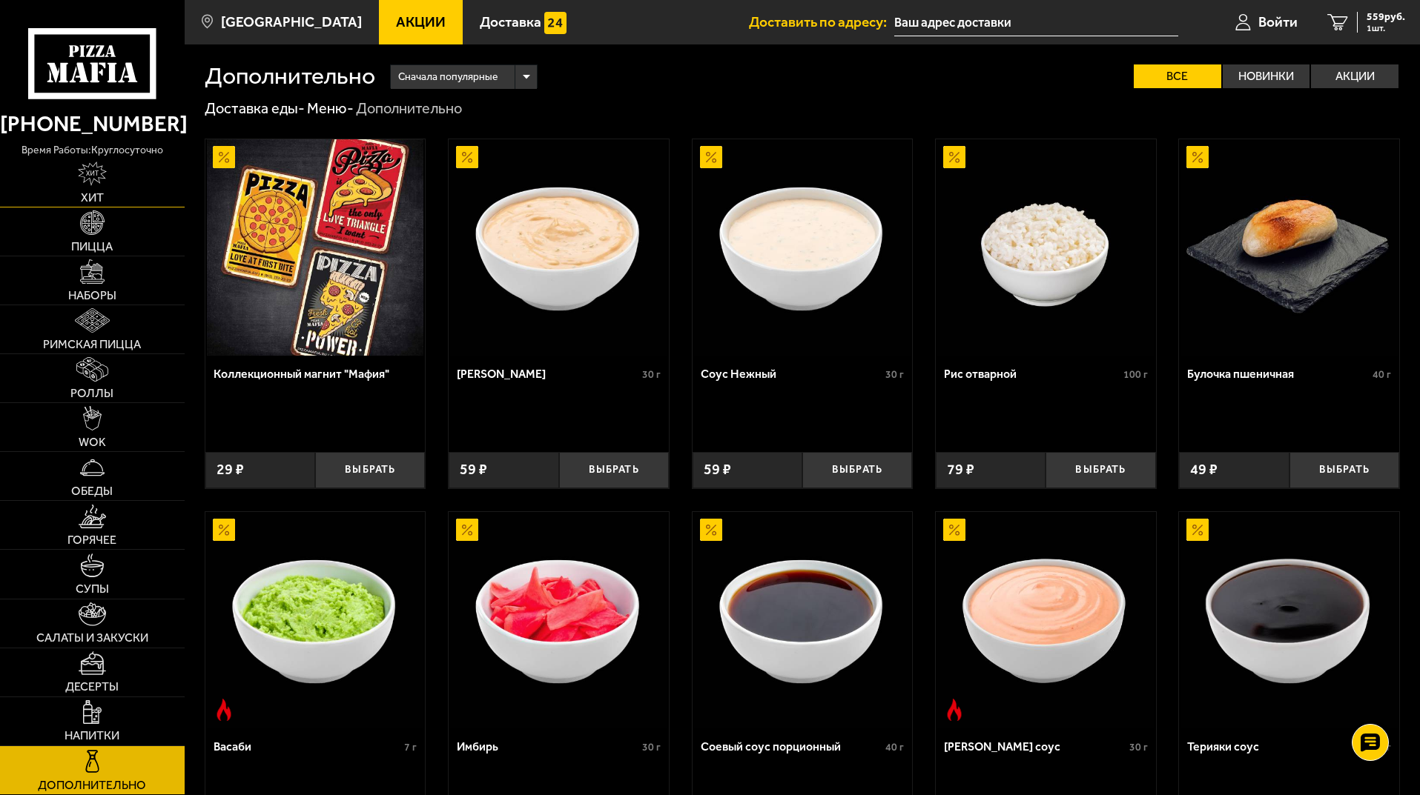
click at [107, 182] on link "Хит" at bounding box center [92, 183] width 185 height 48
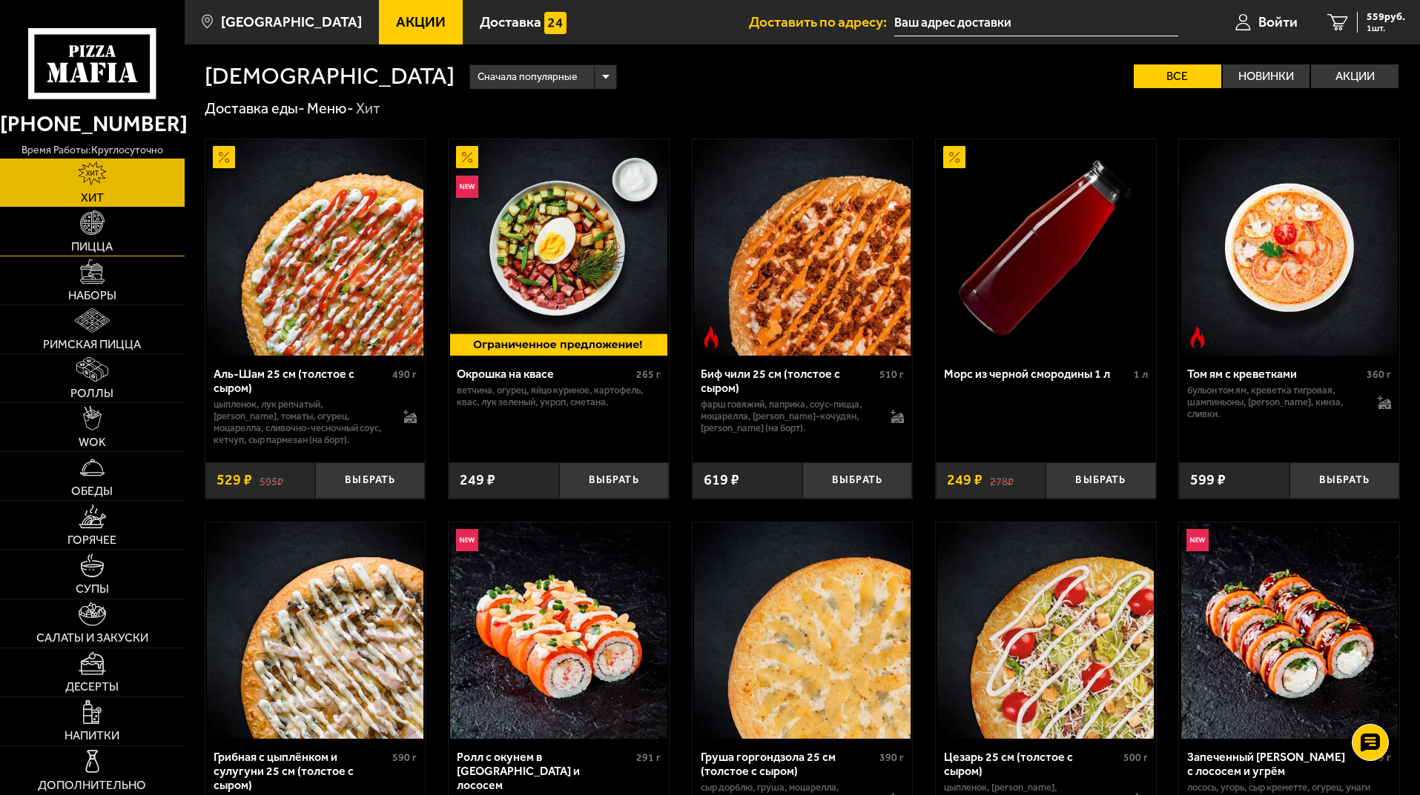
click at [105, 224] on img at bounding box center [92, 223] width 24 height 24
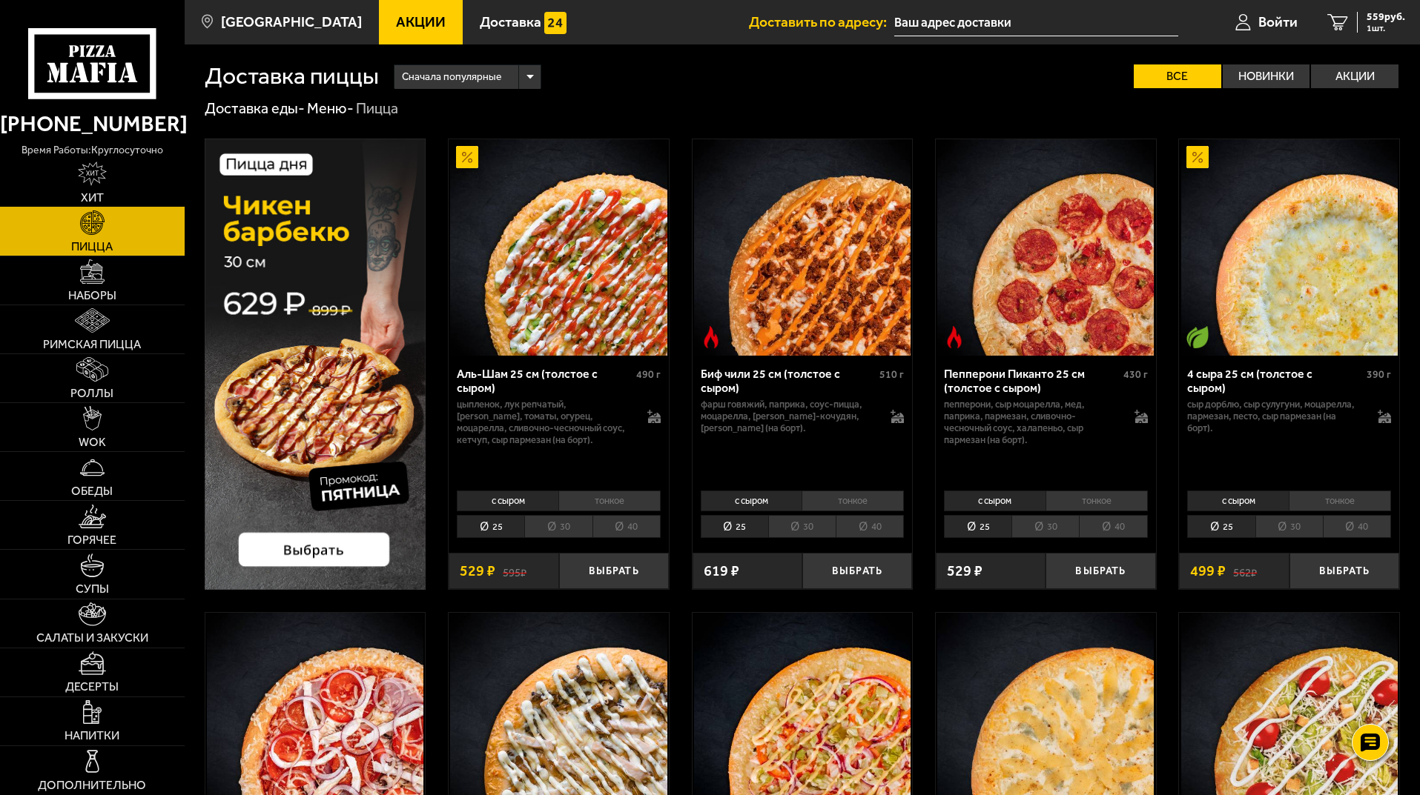
click at [88, 181] on img at bounding box center [92, 174] width 29 height 24
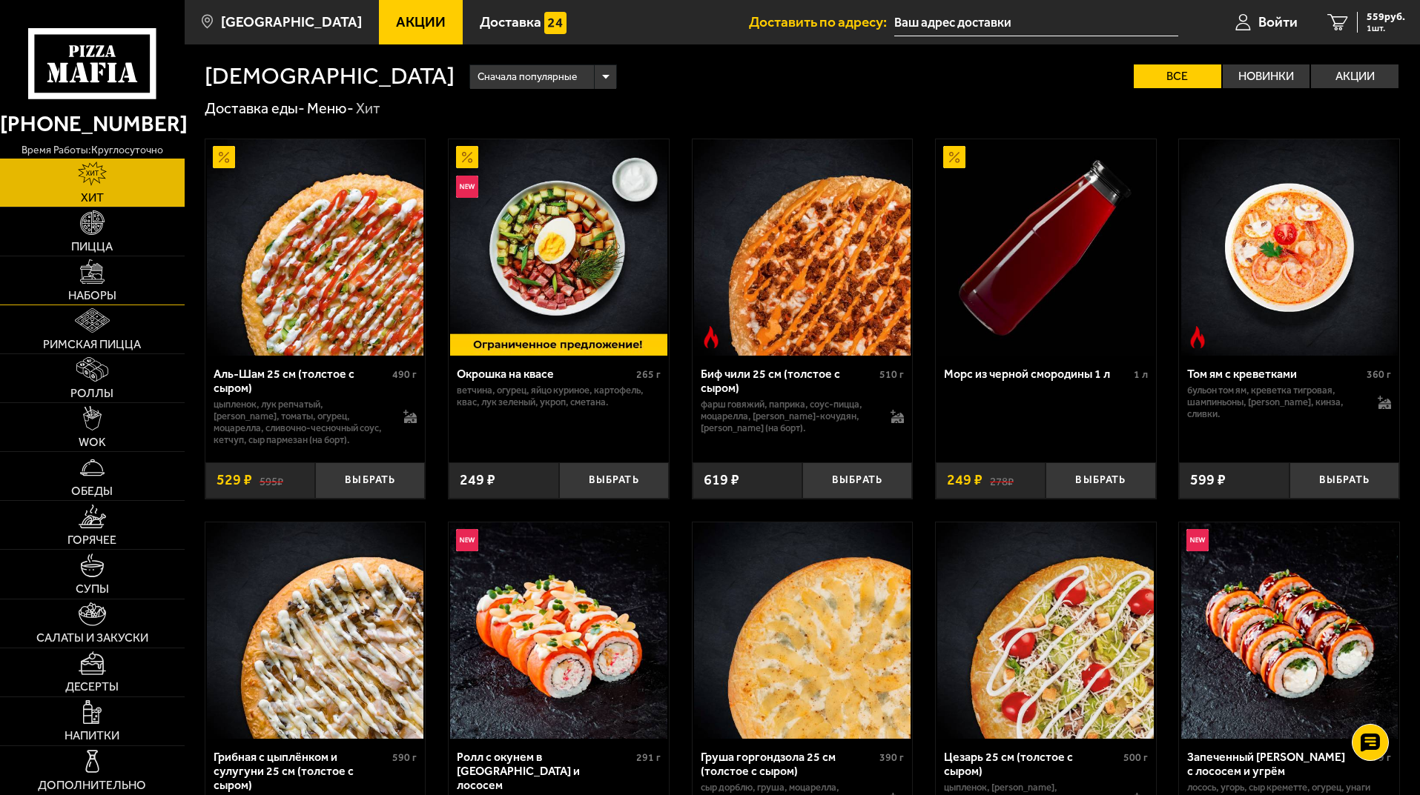
click at [105, 287] on link "Наборы" at bounding box center [92, 280] width 185 height 48
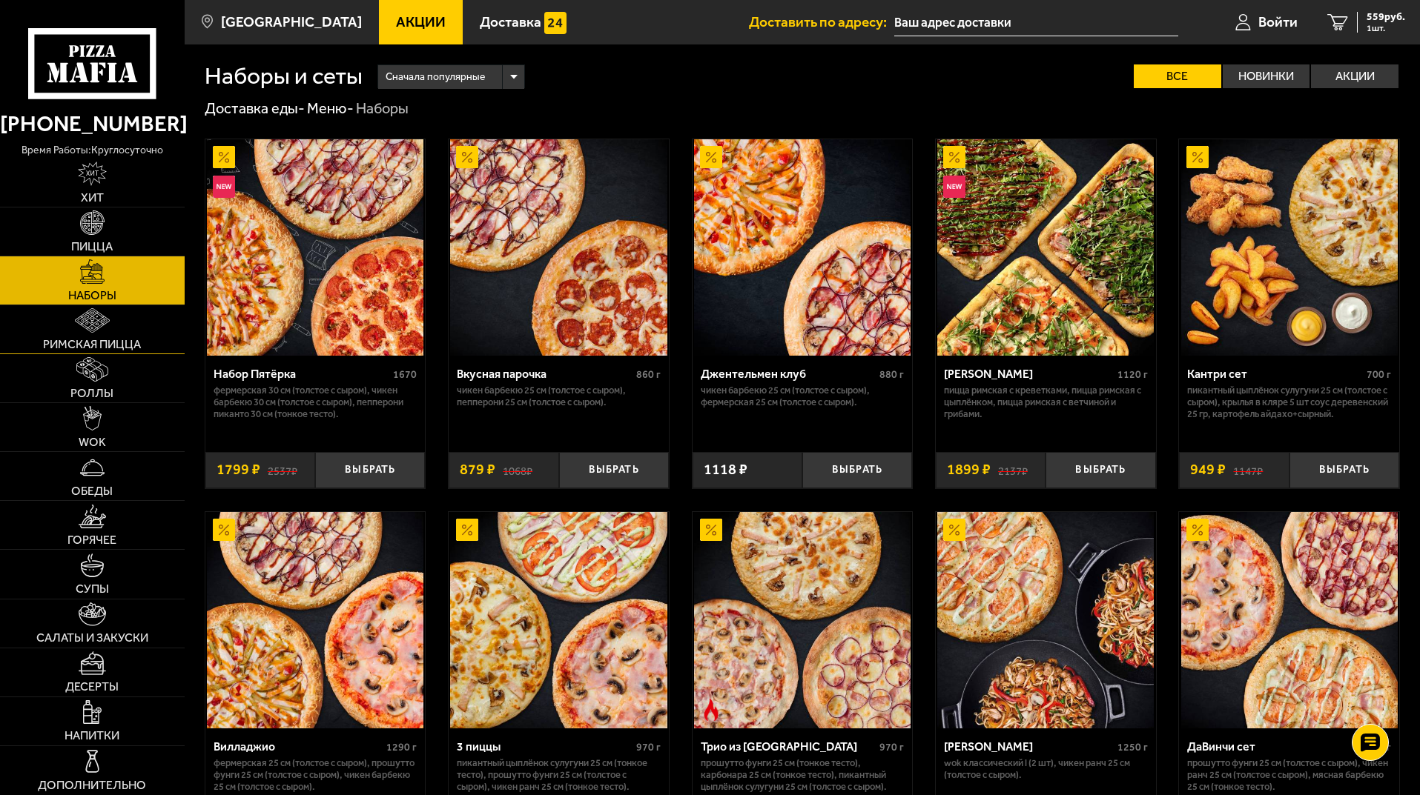
click at [110, 331] on link "Римская пицца" at bounding box center [92, 329] width 185 height 48
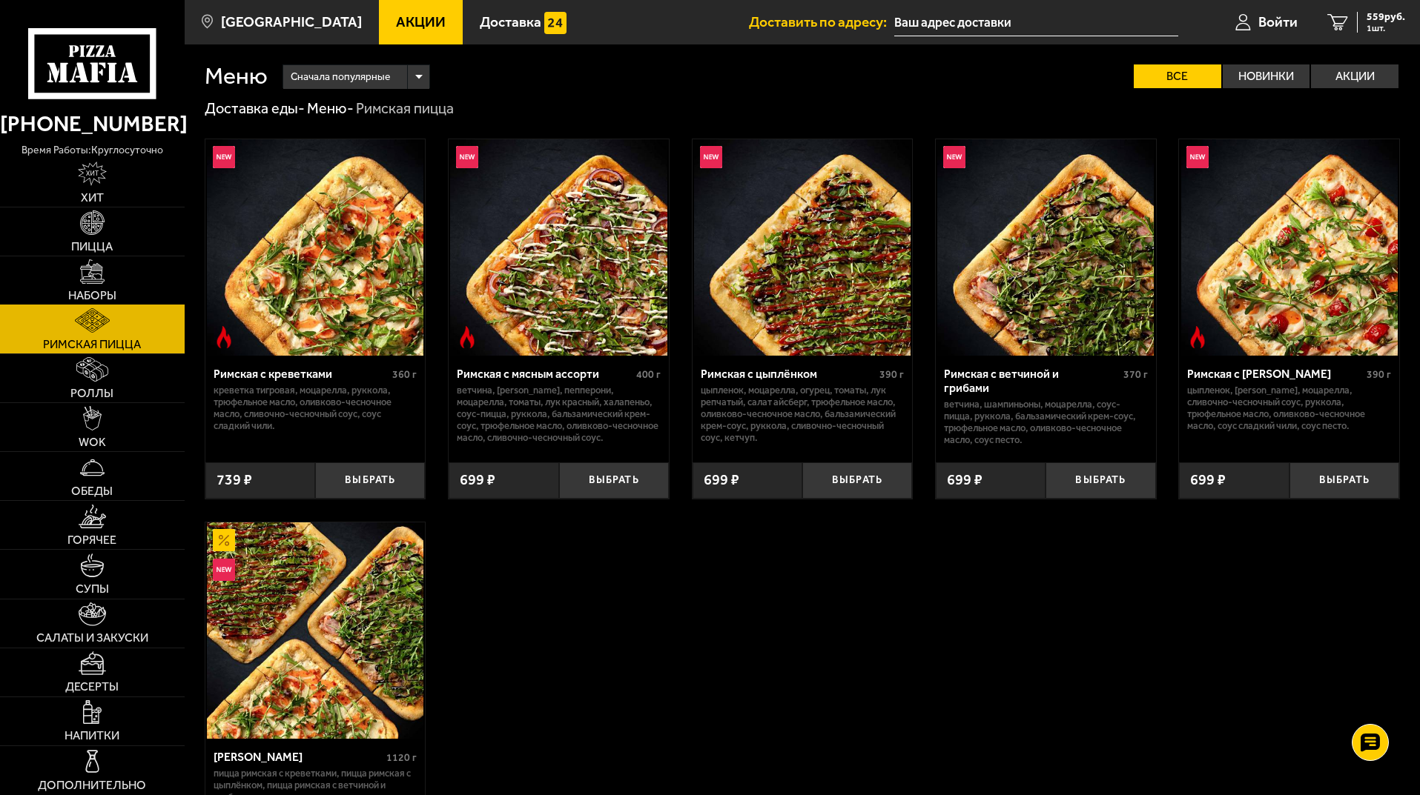
click at [112, 294] on span "Наборы" at bounding box center [92, 296] width 48 height 12
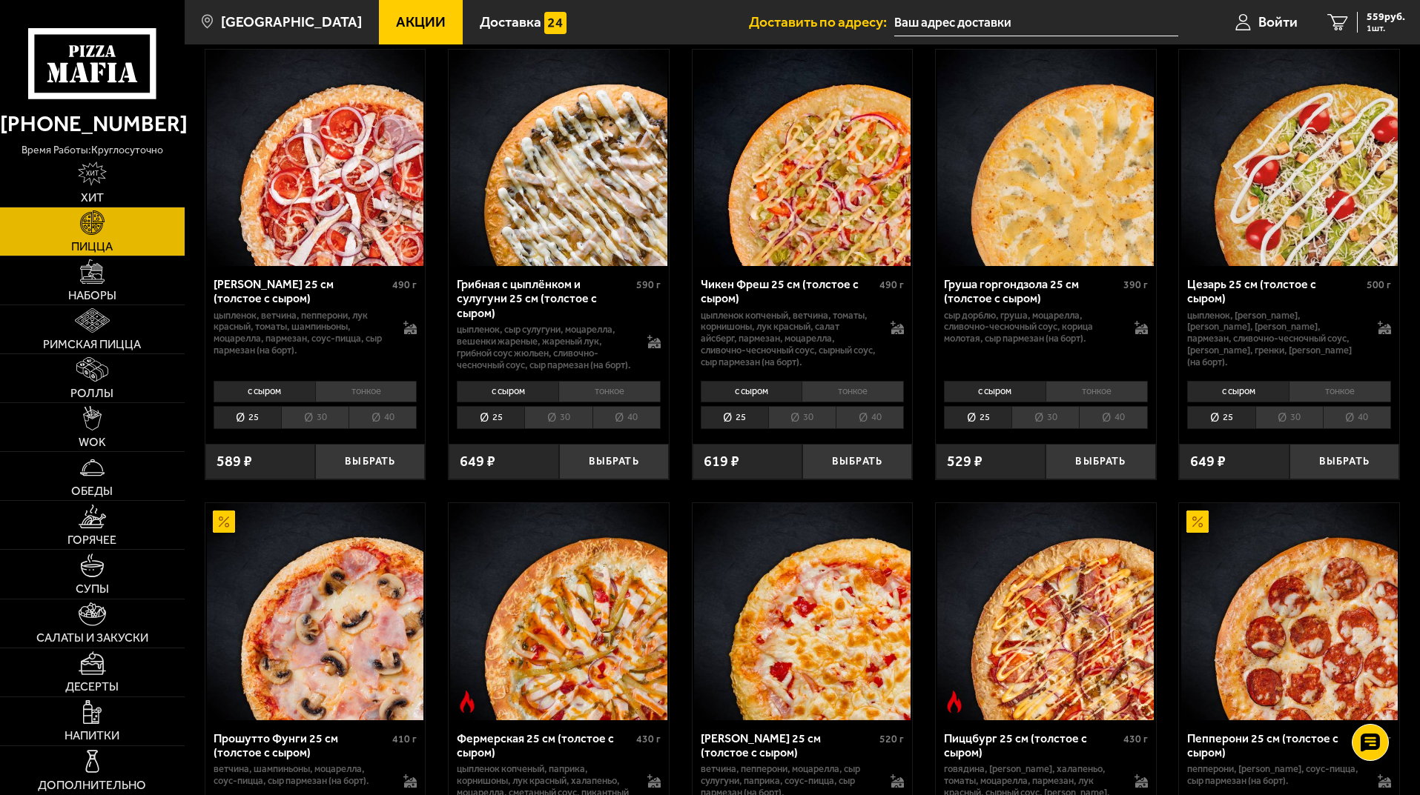
scroll to position [557, 0]
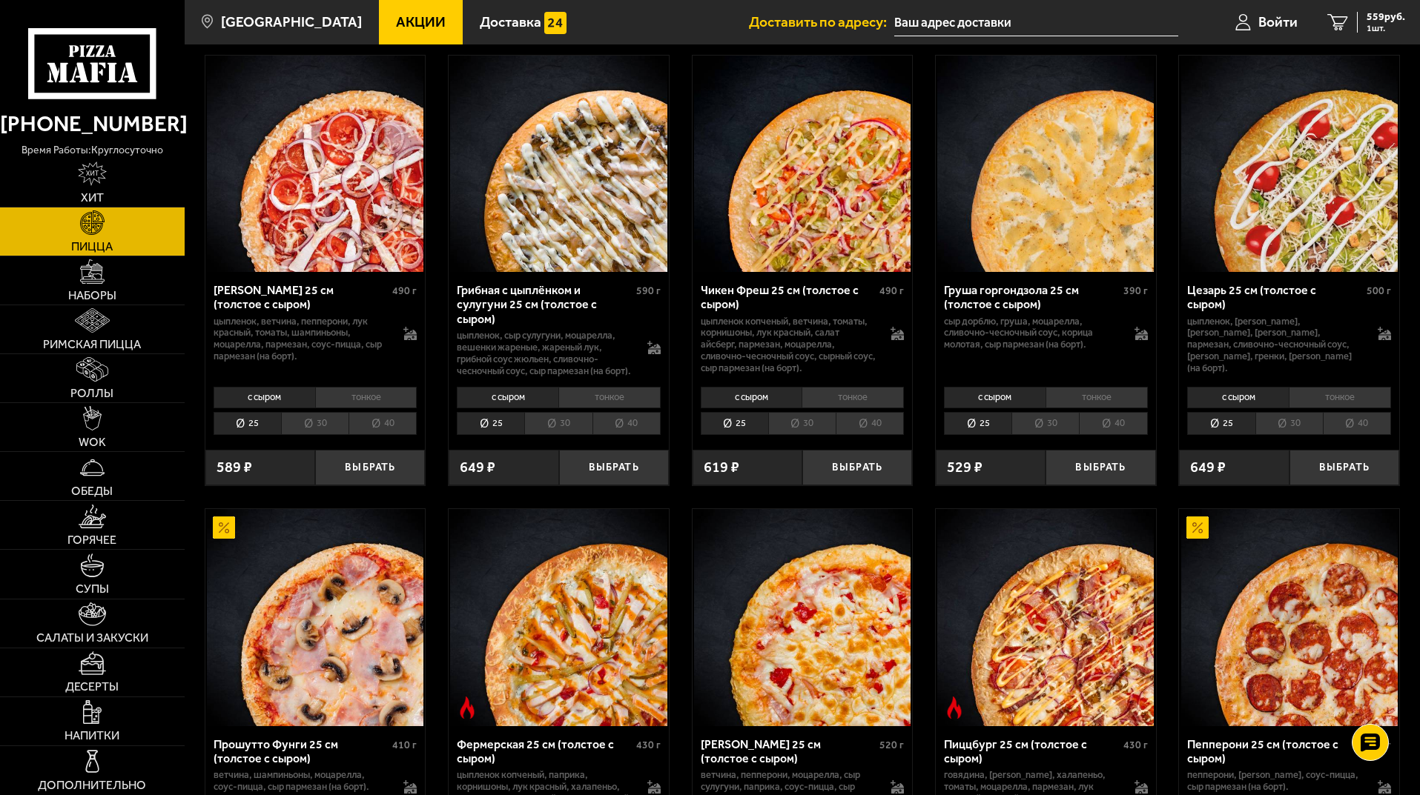
click at [1050, 431] on li "30" at bounding box center [1044, 423] width 67 height 23
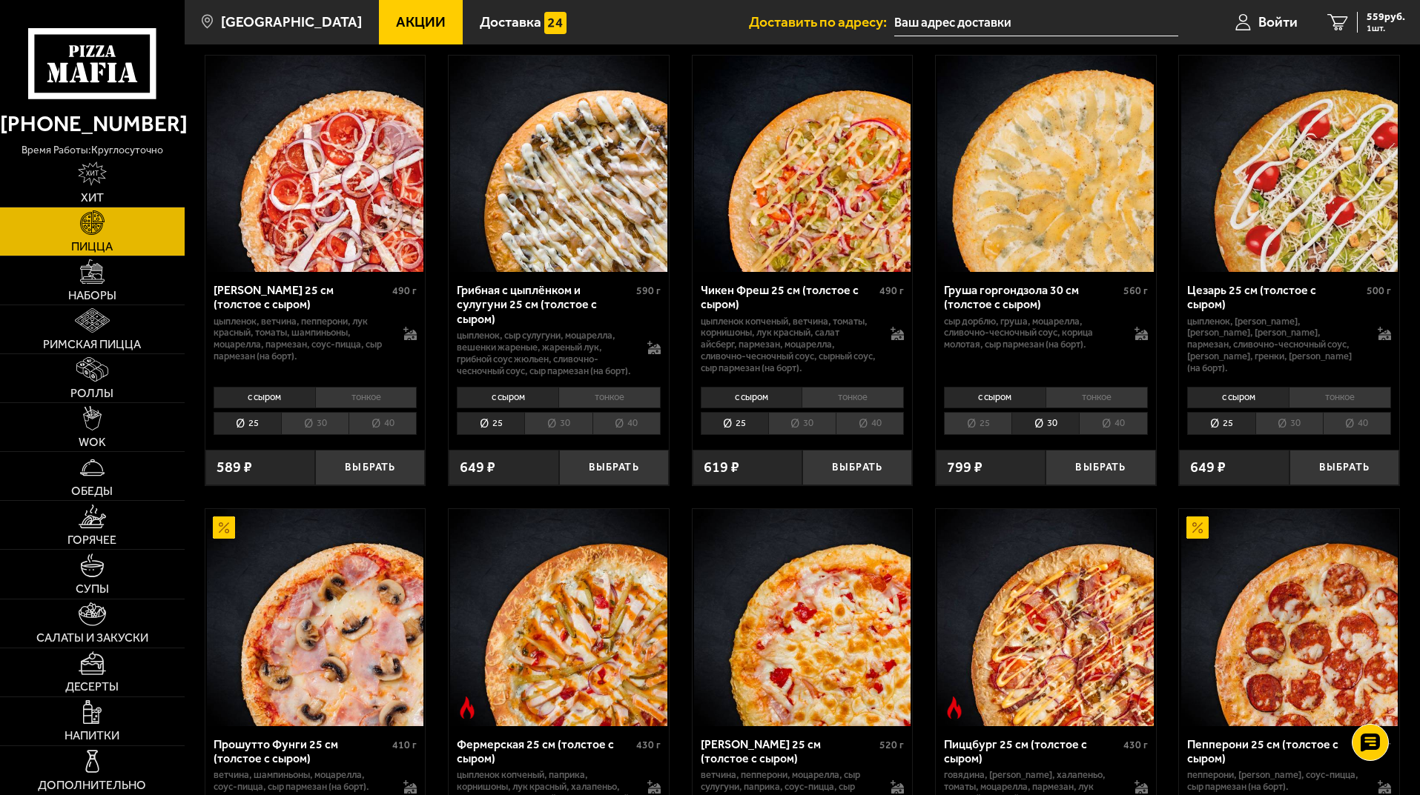
click at [810, 425] on li "30" at bounding box center [801, 423] width 67 height 23
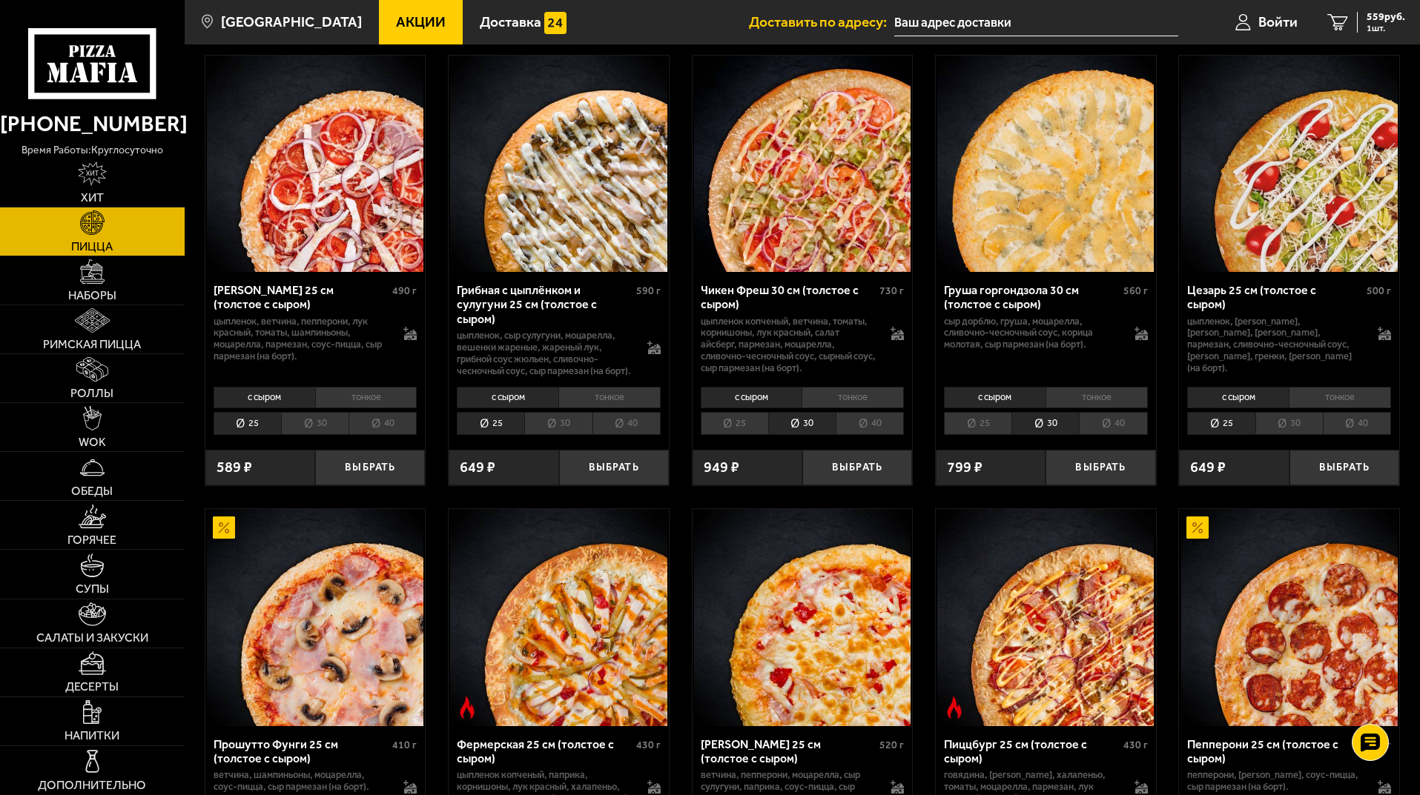
click at [554, 434] on li "30" at bounding box center [557, 423] width 67 height 23
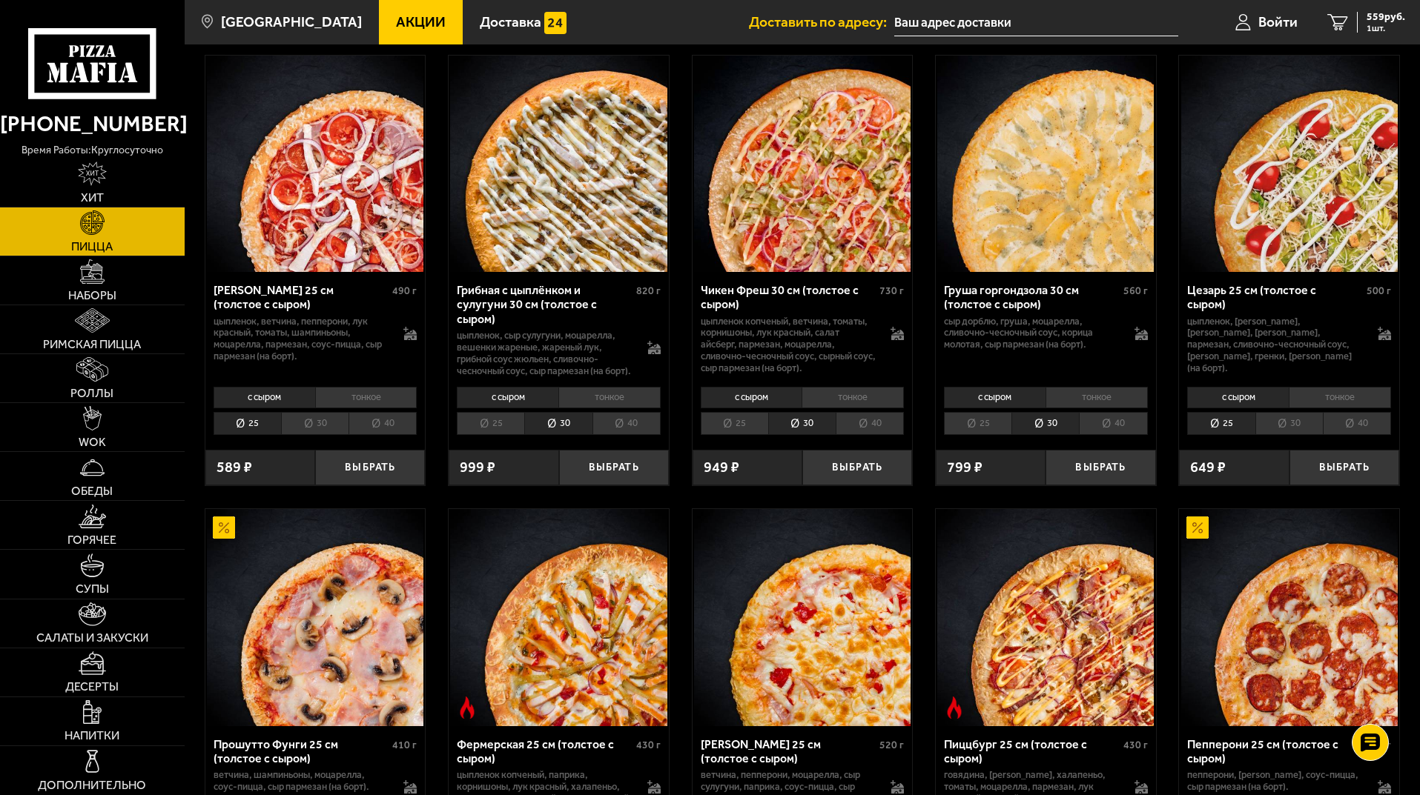
click at [320, 431] on li "30" at bounding box center [314, 423] width 67 height 23
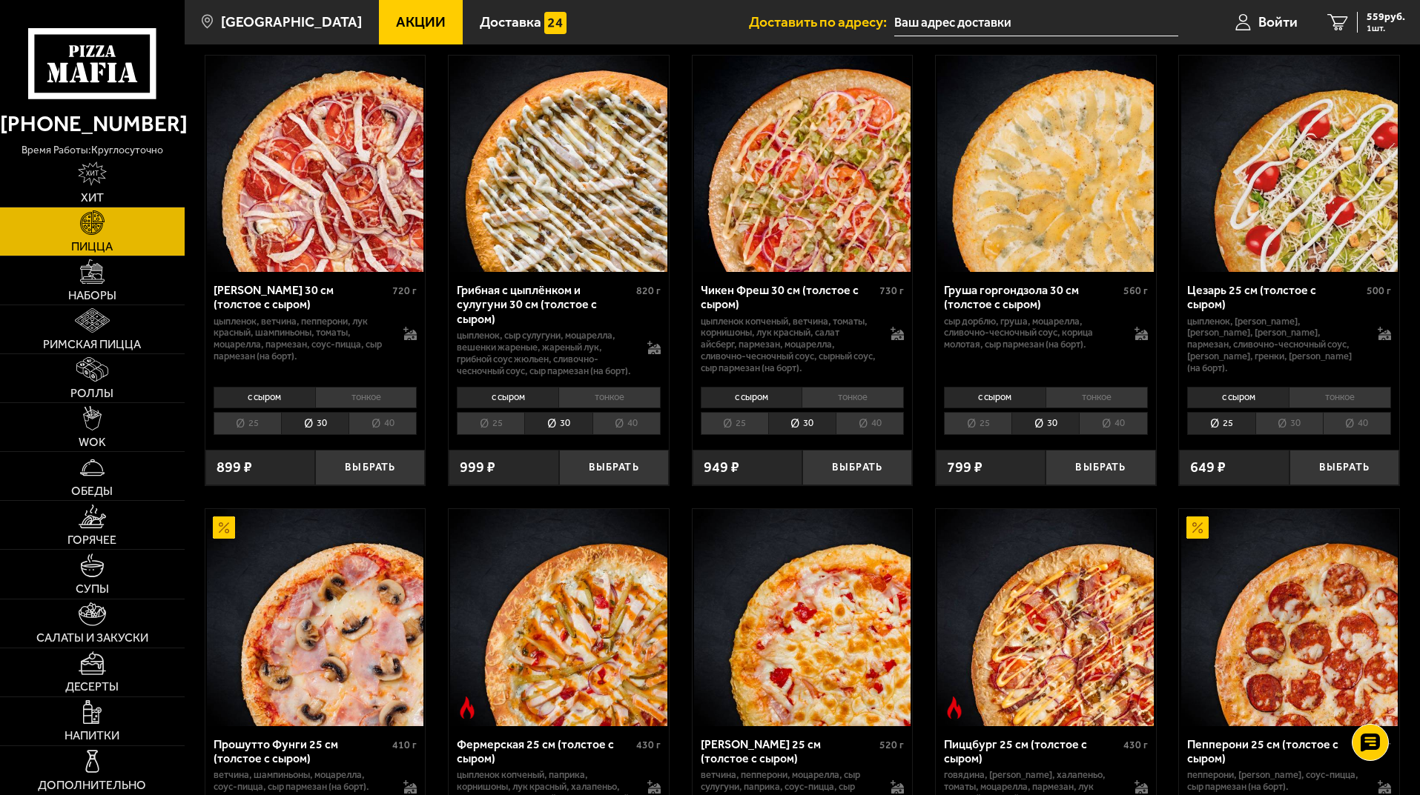
click at [1283, 435] on li "30" at bounding box center [1288, 423] width 67 height 23
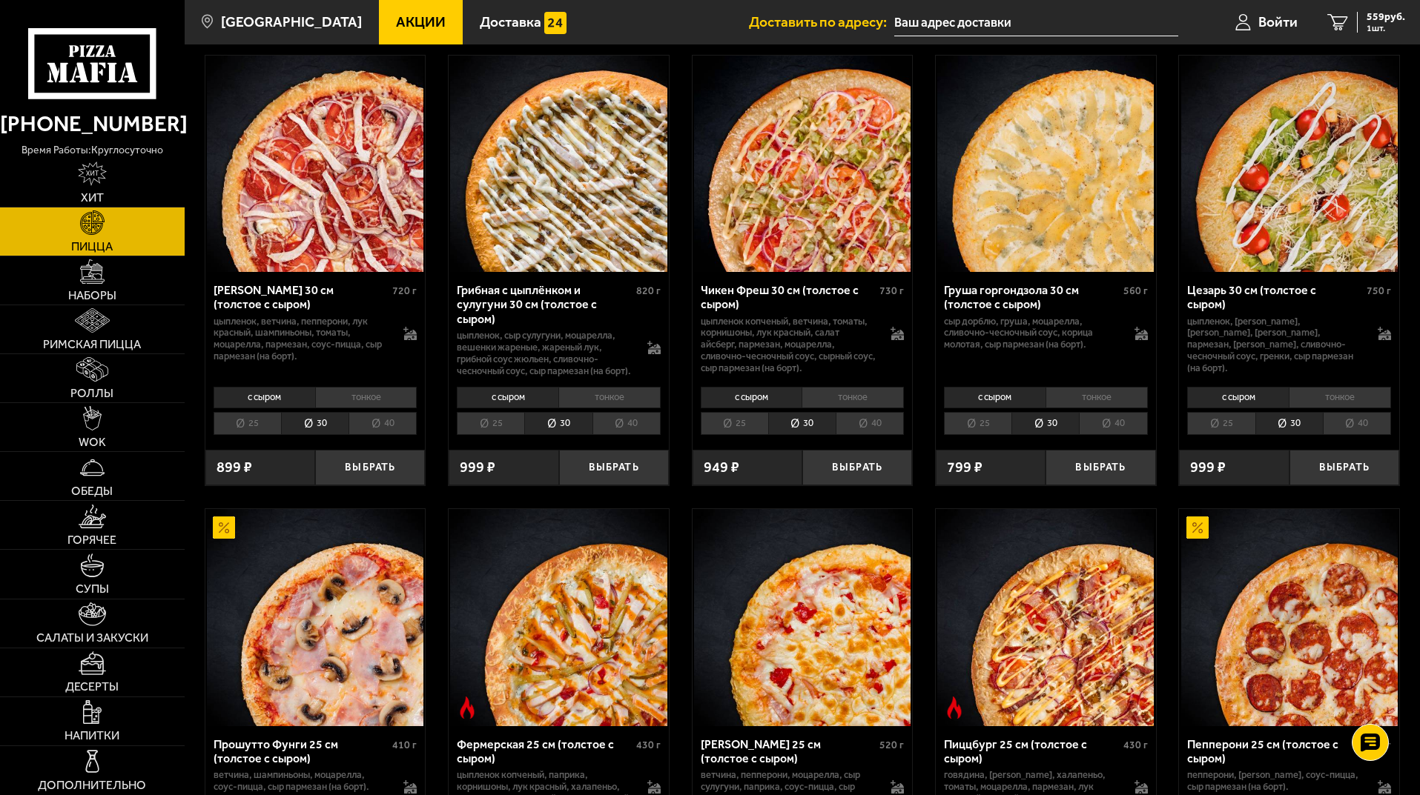
click at [851, 408] on li "тонкое" at bounding box center [852, 397] width 102 height 21
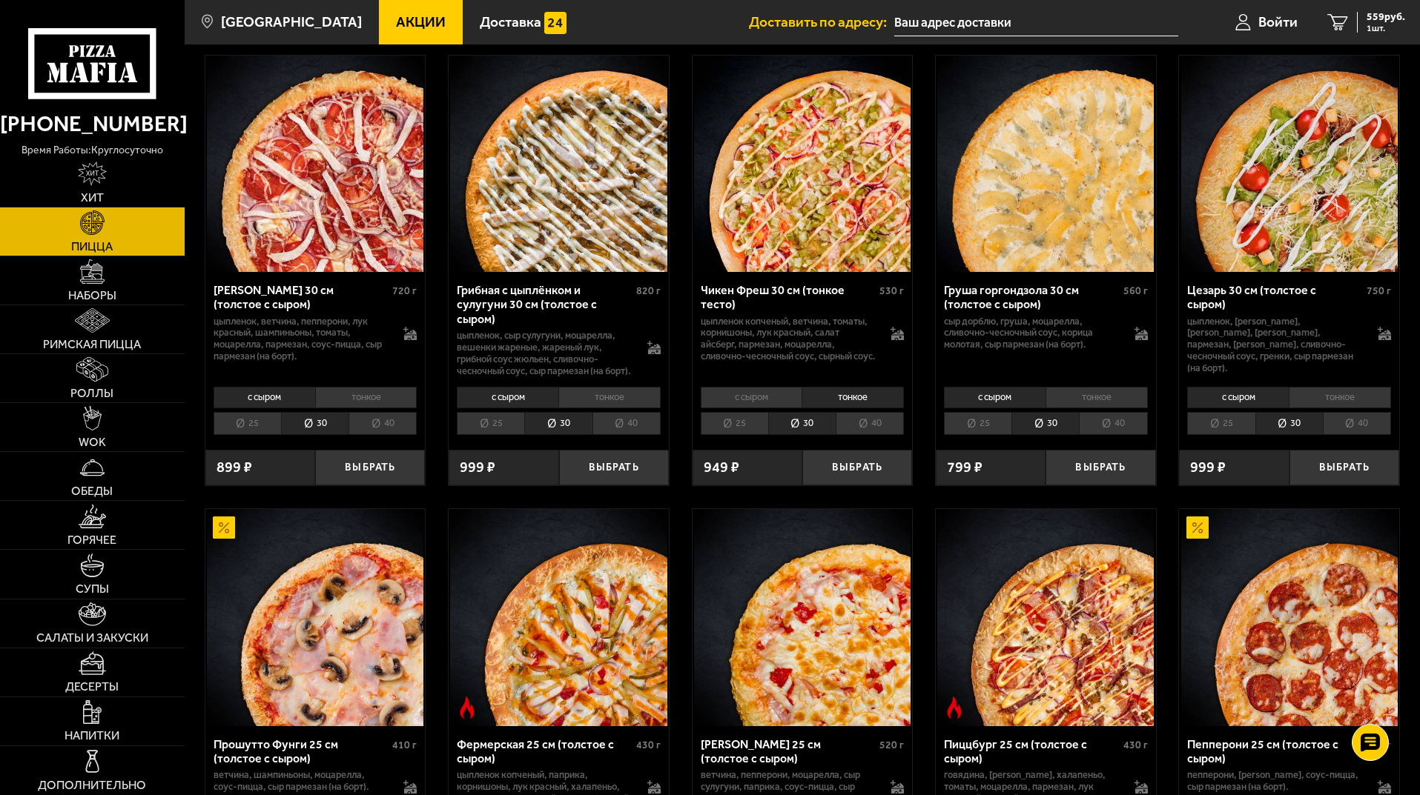
click at [1333, 408] on li "тонкое" at bounding box center [1339, 397] width 102 height 21
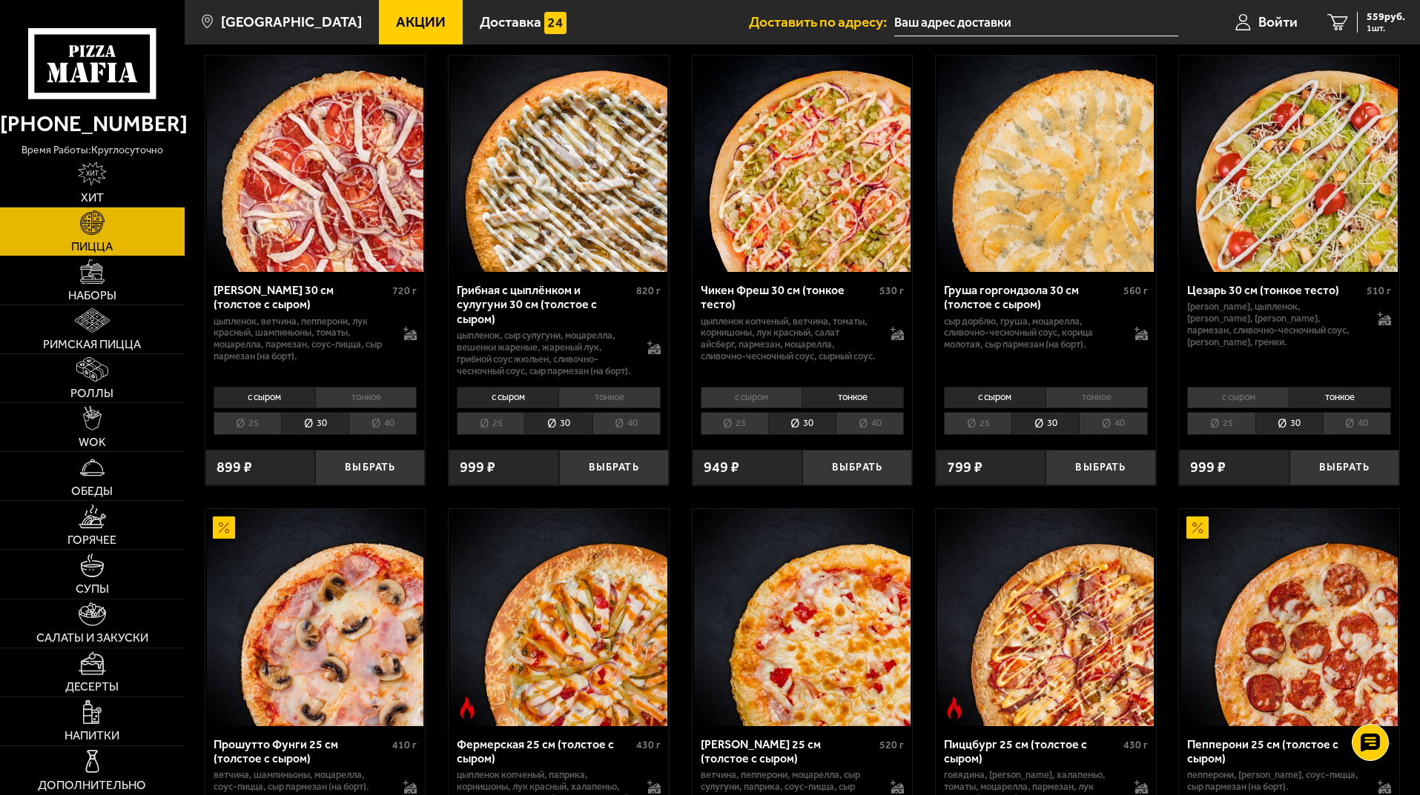
click at [649, 408] on li "тонкое" at bounding box center [609, 397] width 102 height 21
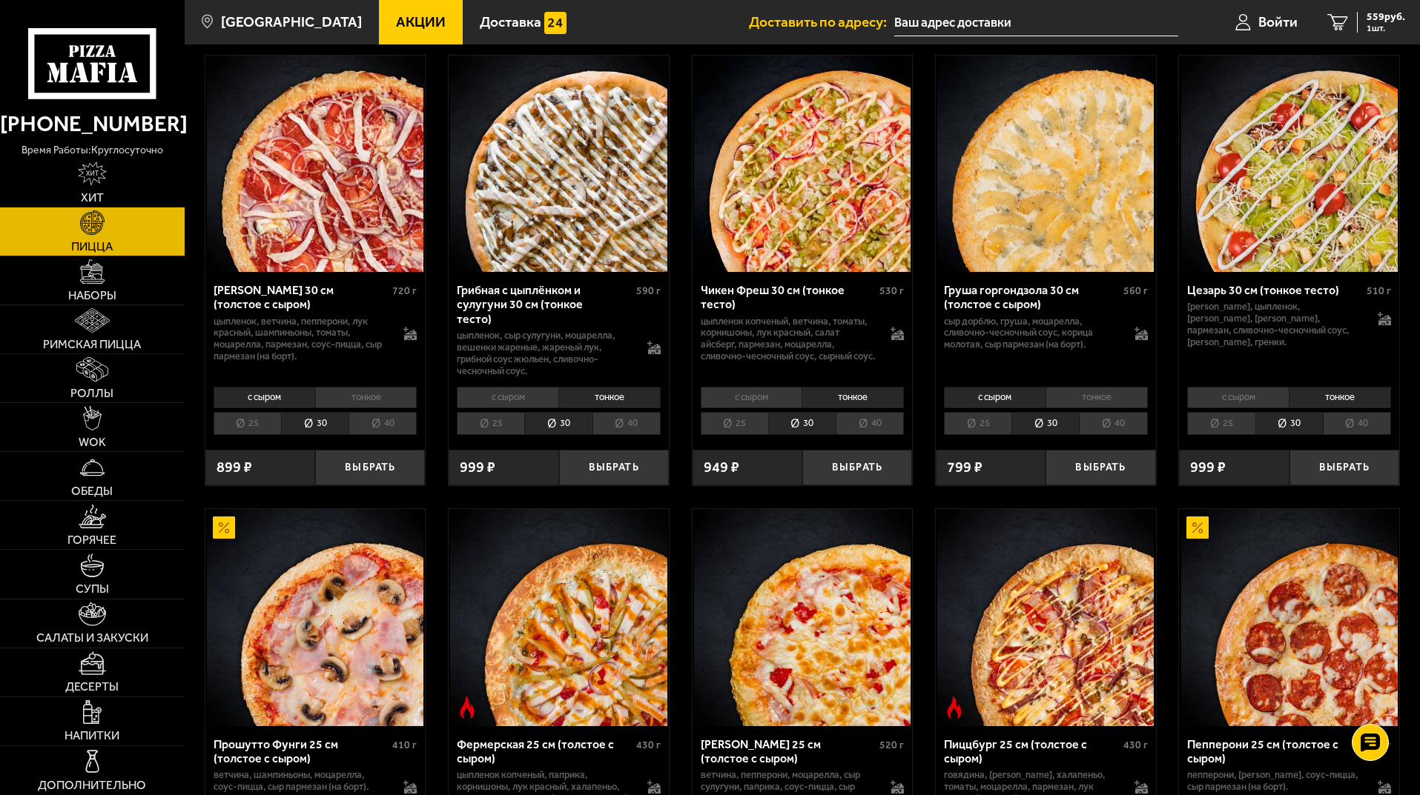
click at [362, 394] on li "тонкое" at bounding box center [366, 397] width 102 height 21
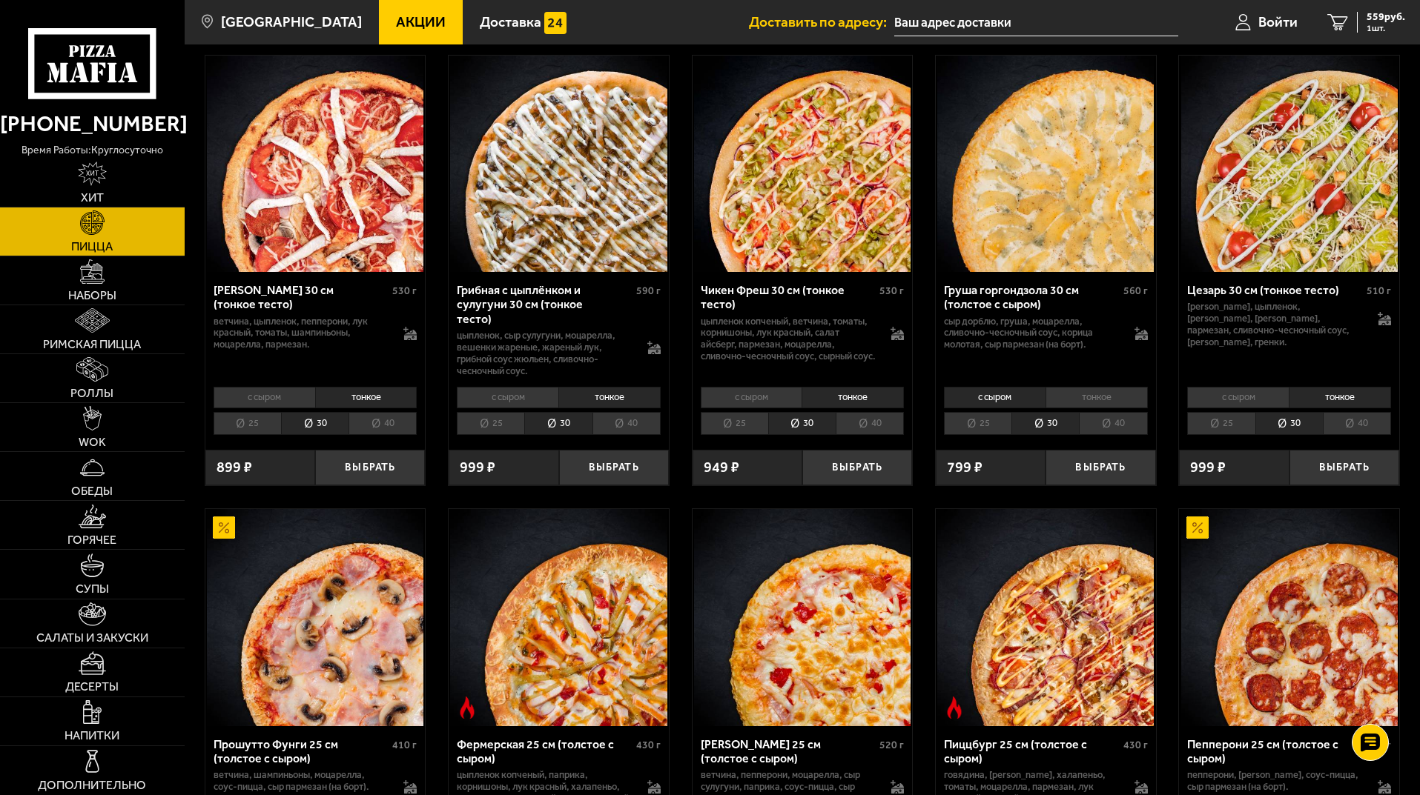
click at [1109, 396] on li "тонкое" at bounding box center [1096, 397] width 102 height 21
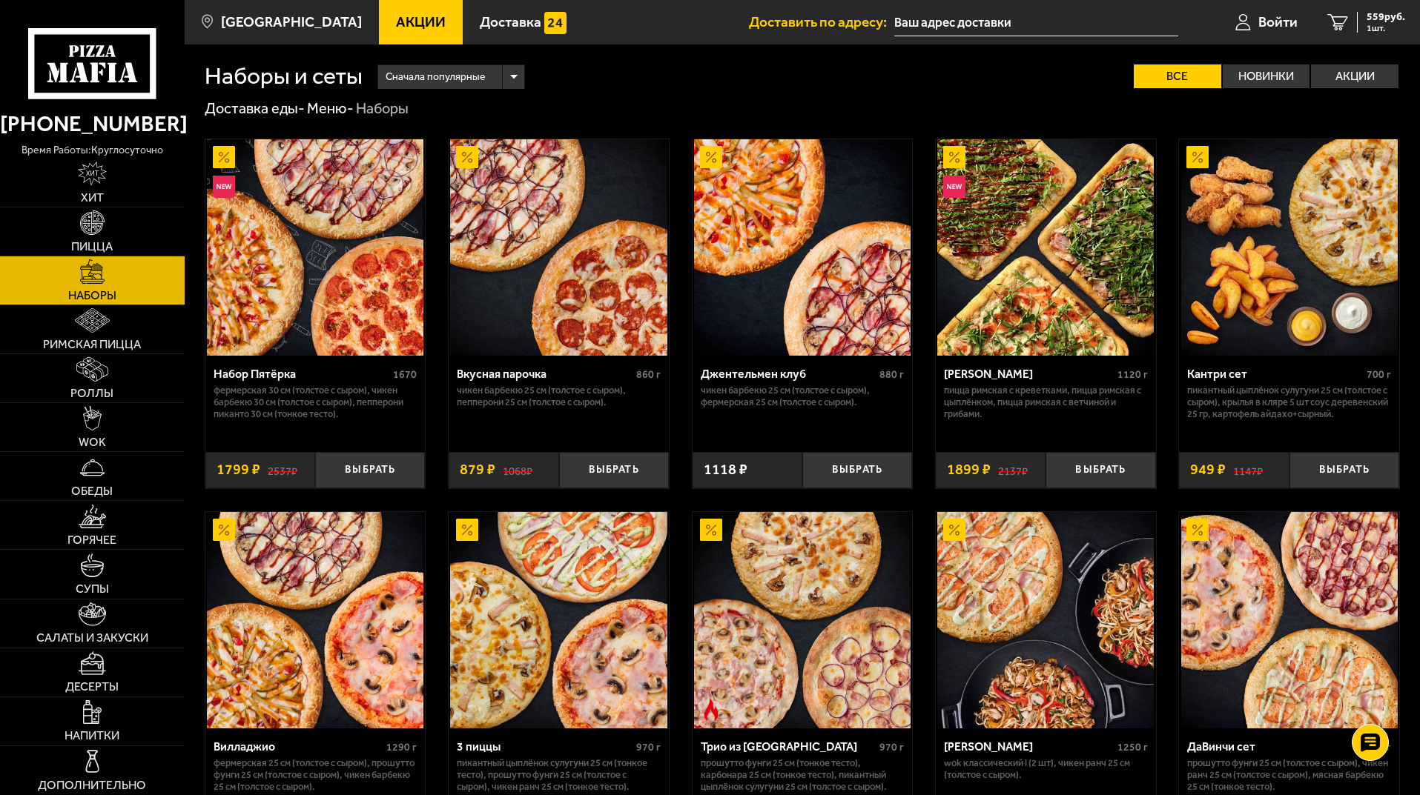
click at [119, 64] on icon at bounding box center [91, 63] width 127 height 70
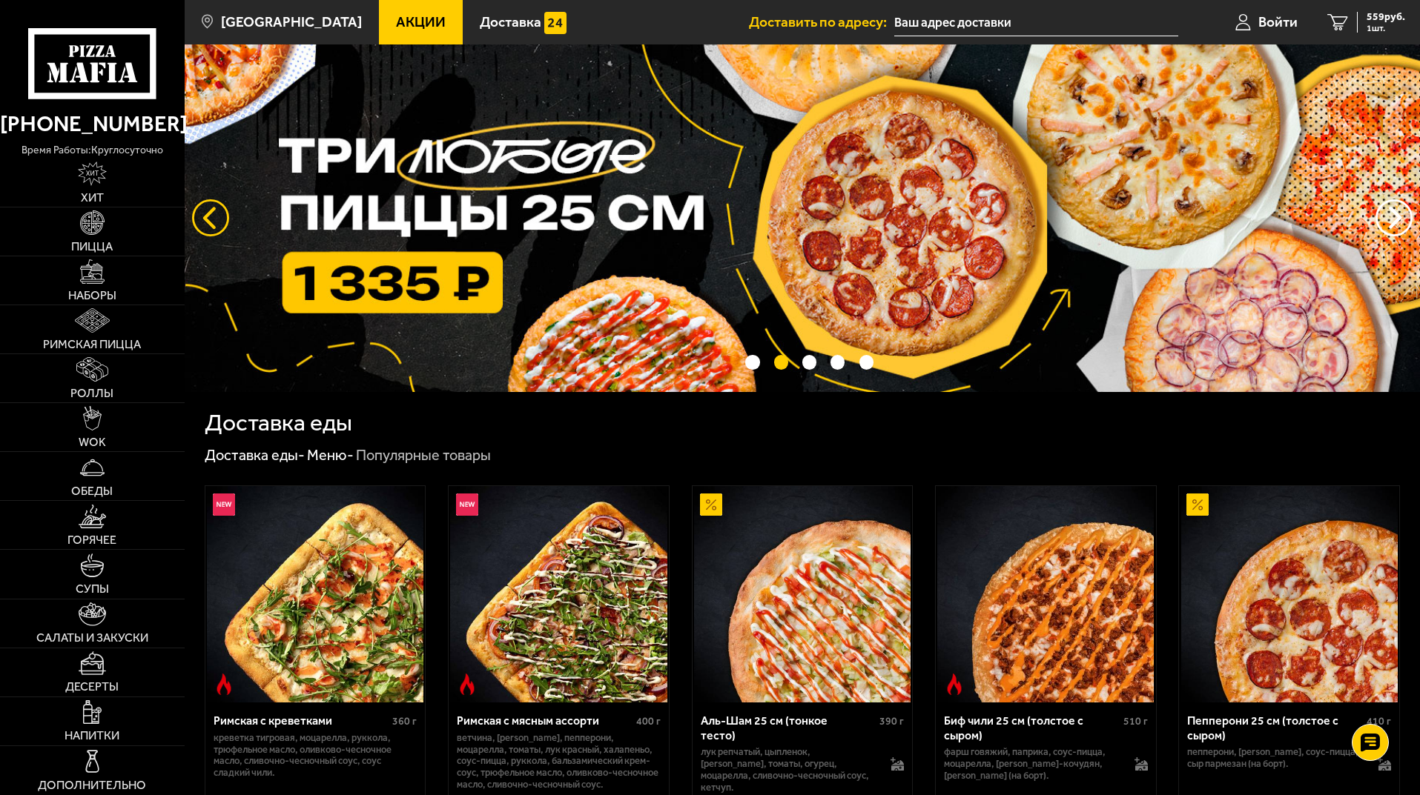
click at [199, 219] on button "следующий" at bounding box center [210, 217] width 37 height 37
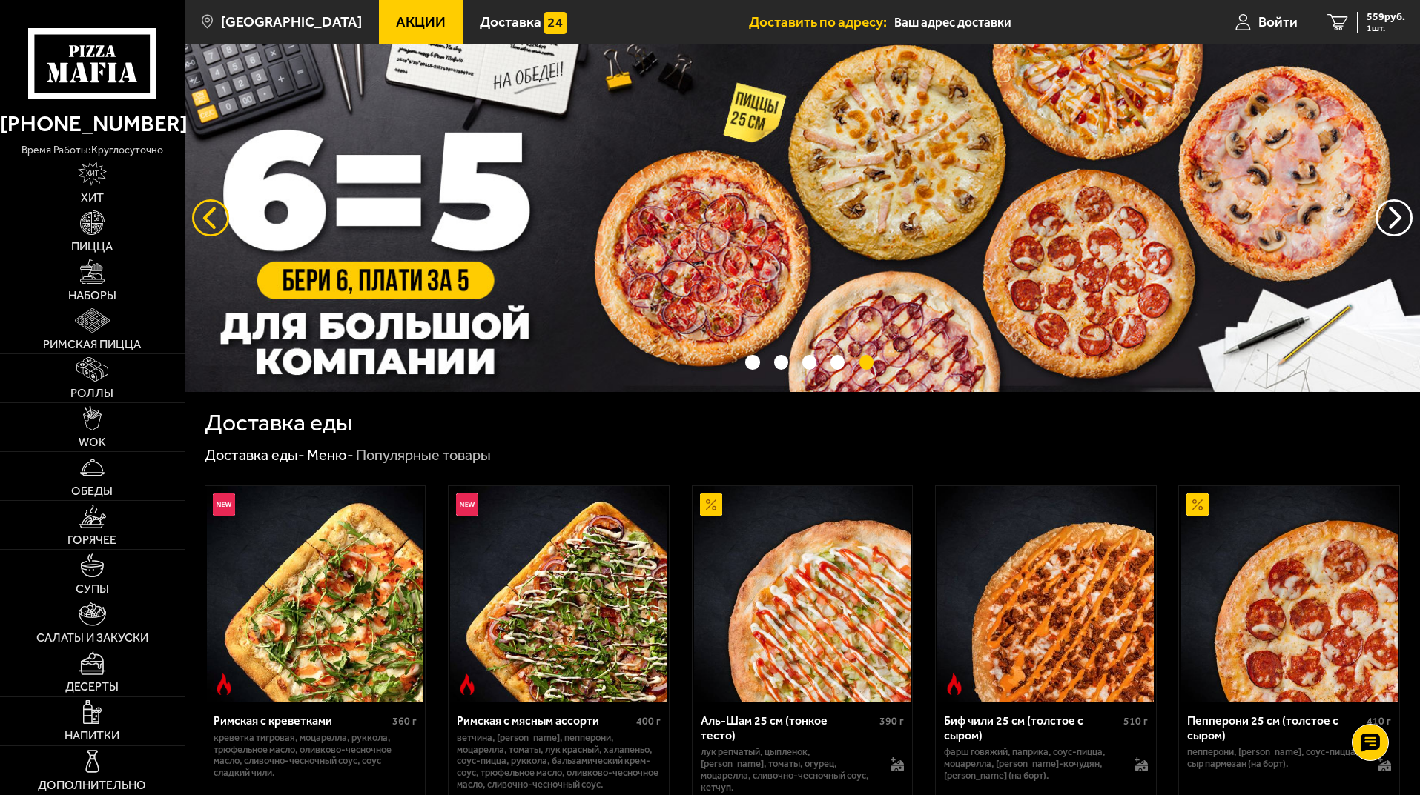
click at [194, 211] on button "следующий" at bounding box center [210, 217] width 37 height 37
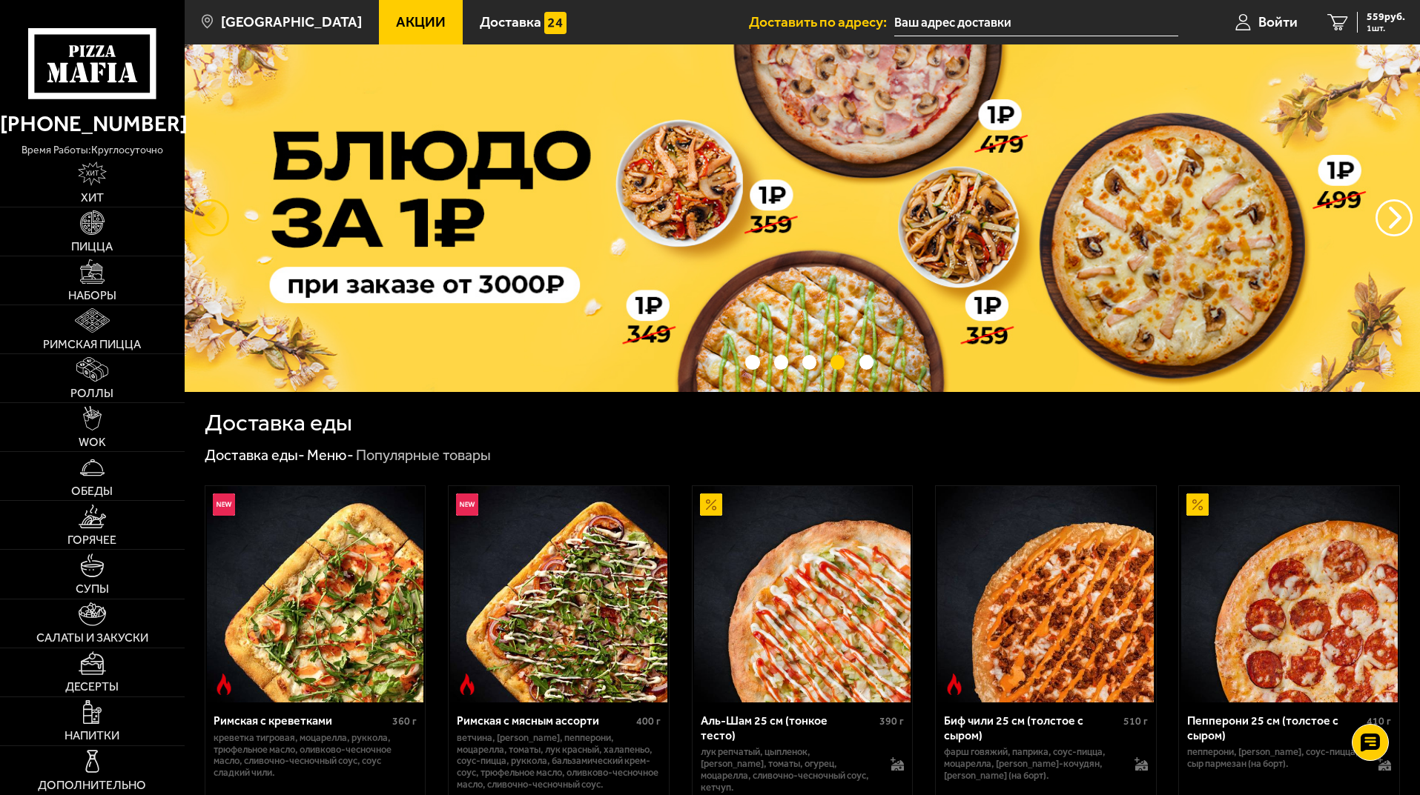
click at [194, 211] on button "следующий" at bounding box center [210, 217] width 37 height 37
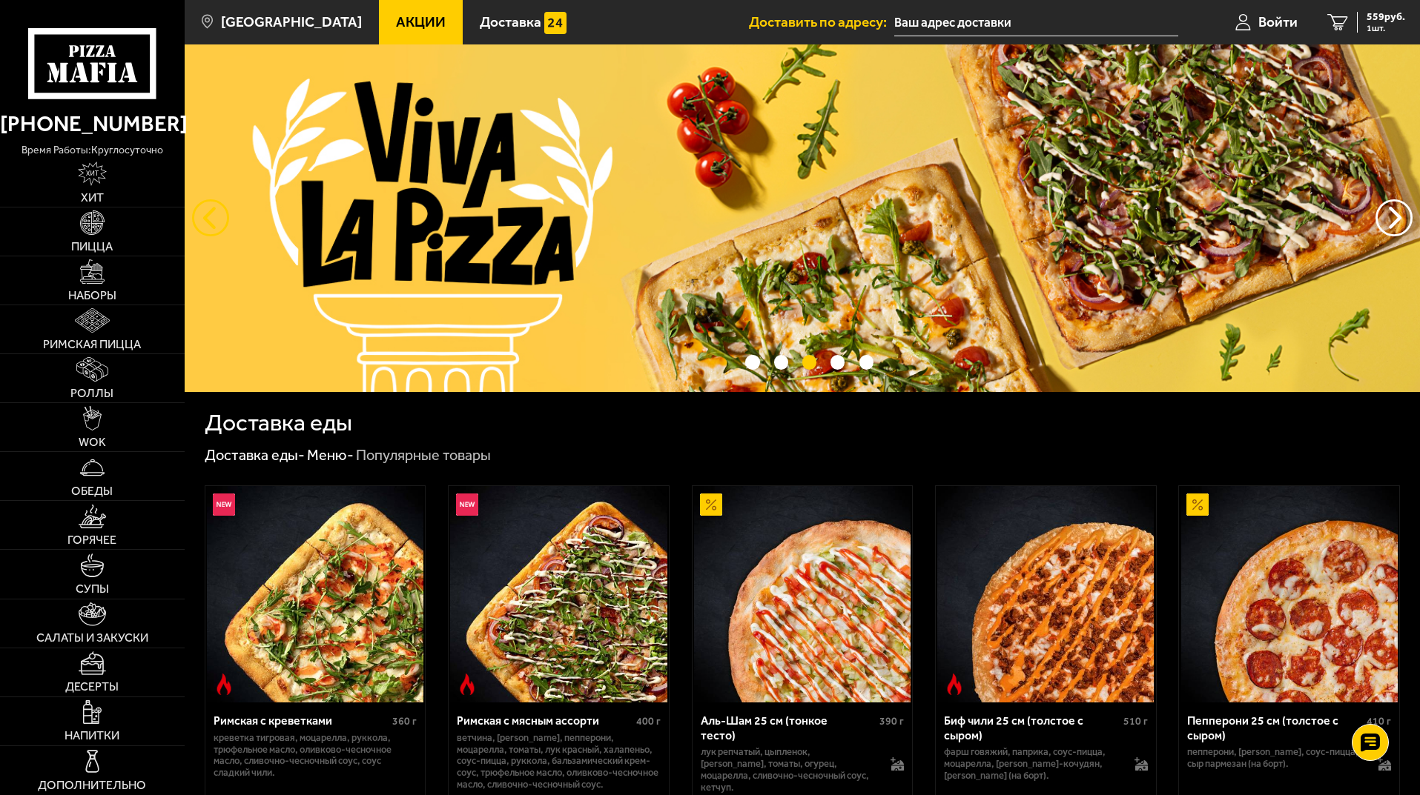
click at [194, 211] on button "следующий" at bounding box center [210, 217] width 37 height 37
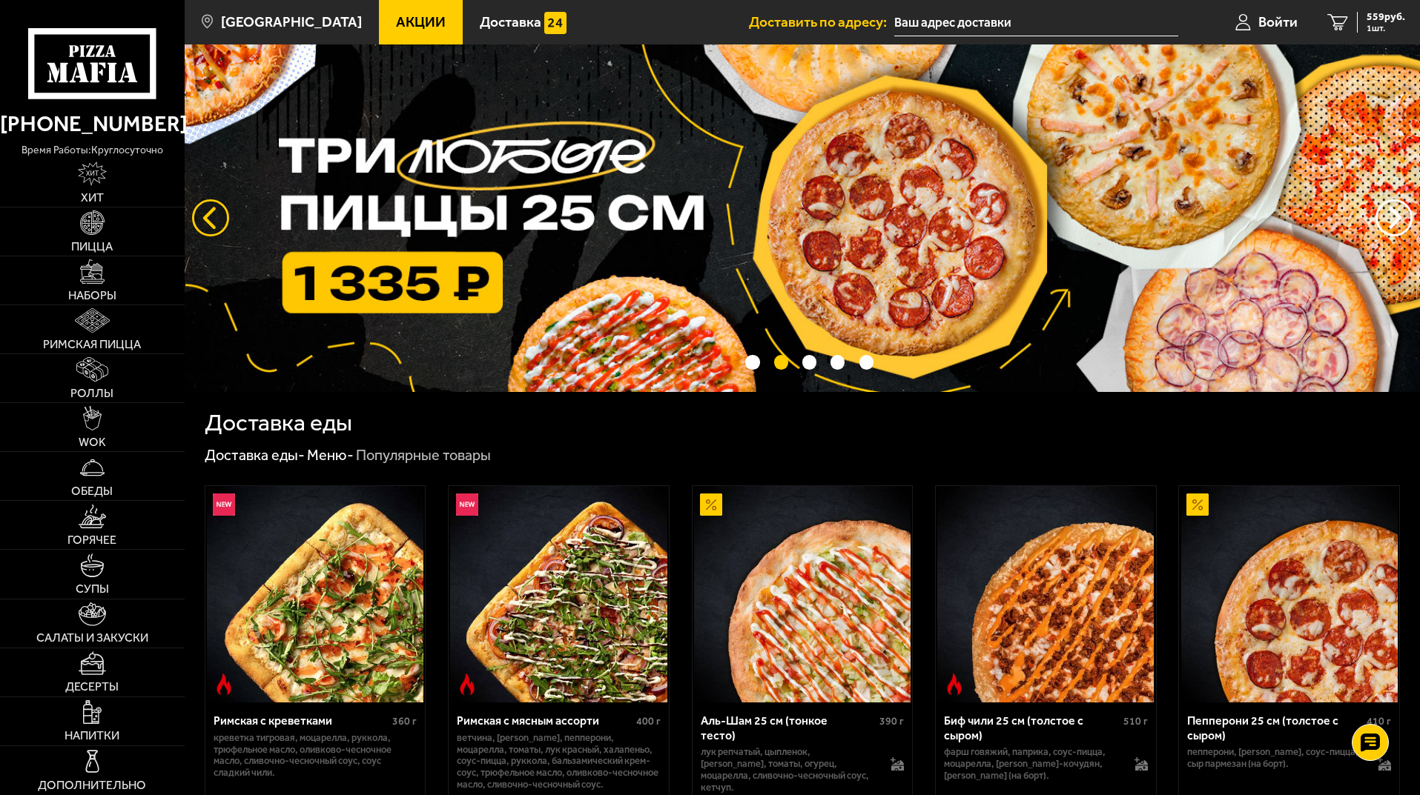
click at [194, 211] on button "следующий" at bounding box center [210, 217] width 37 height 37
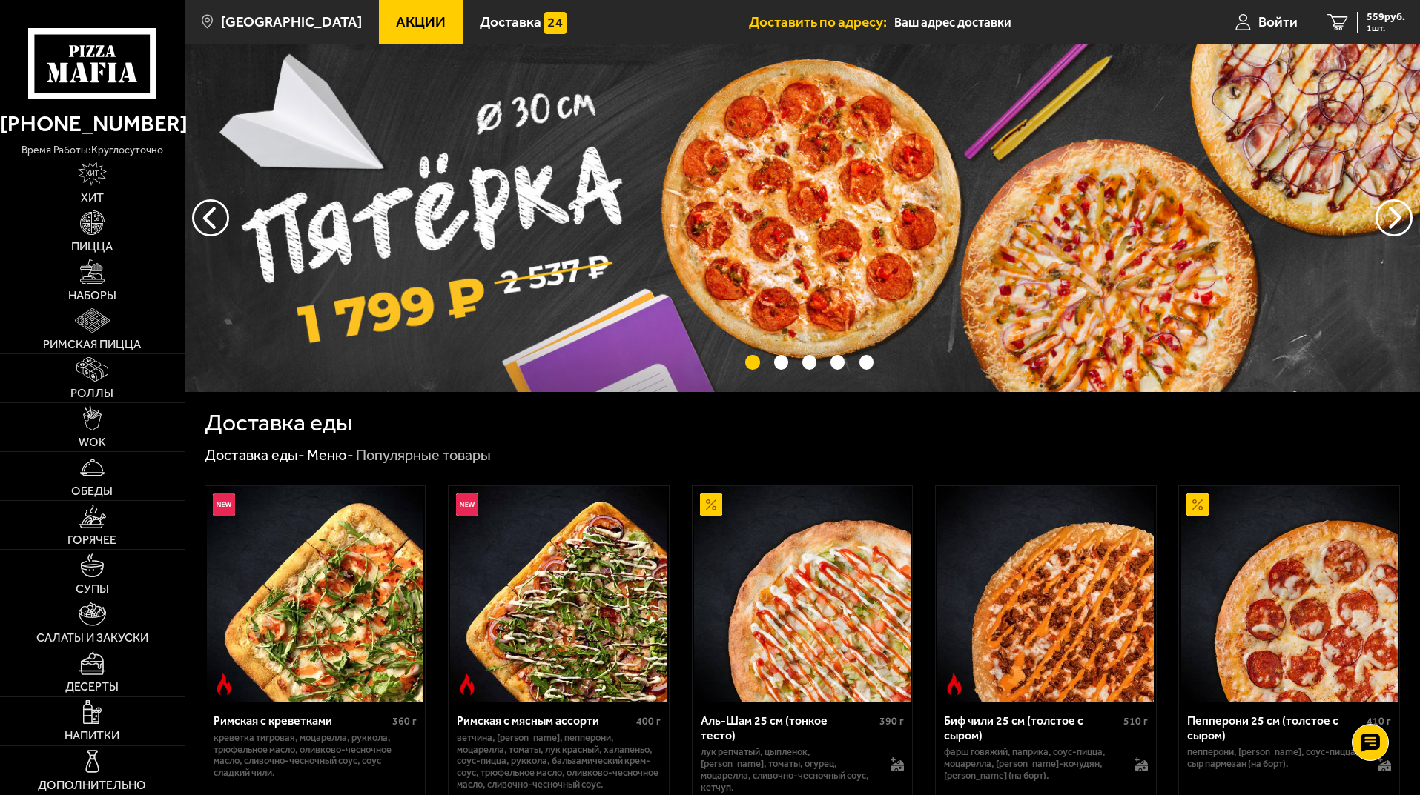
click at [538, 208] on img at bounding box center [802, 218] width 1235 height 348
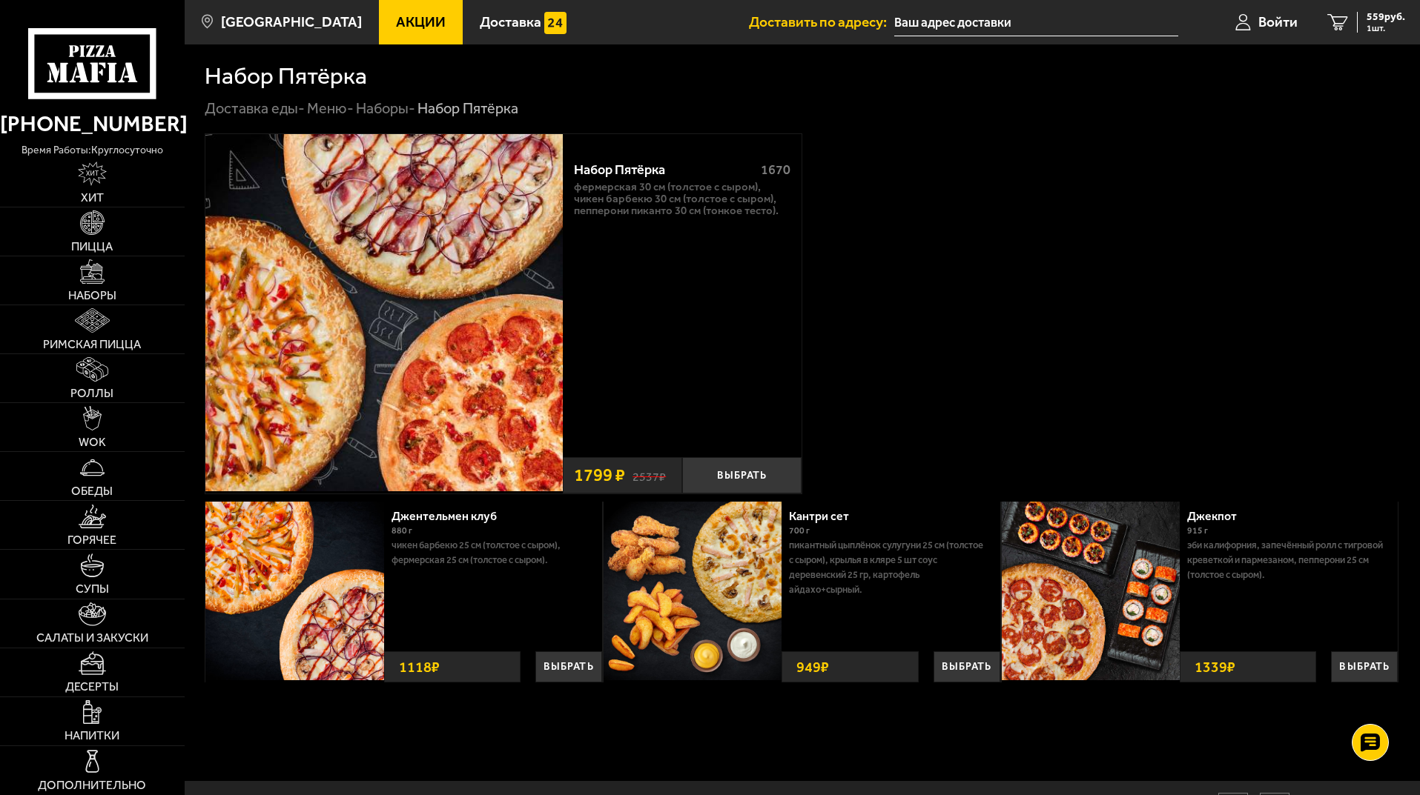
click at [408, 33] on link "Акции" at bounding box center [421, 22] width 84 height 44
